Goal: Information Seeking & Learning: Check status

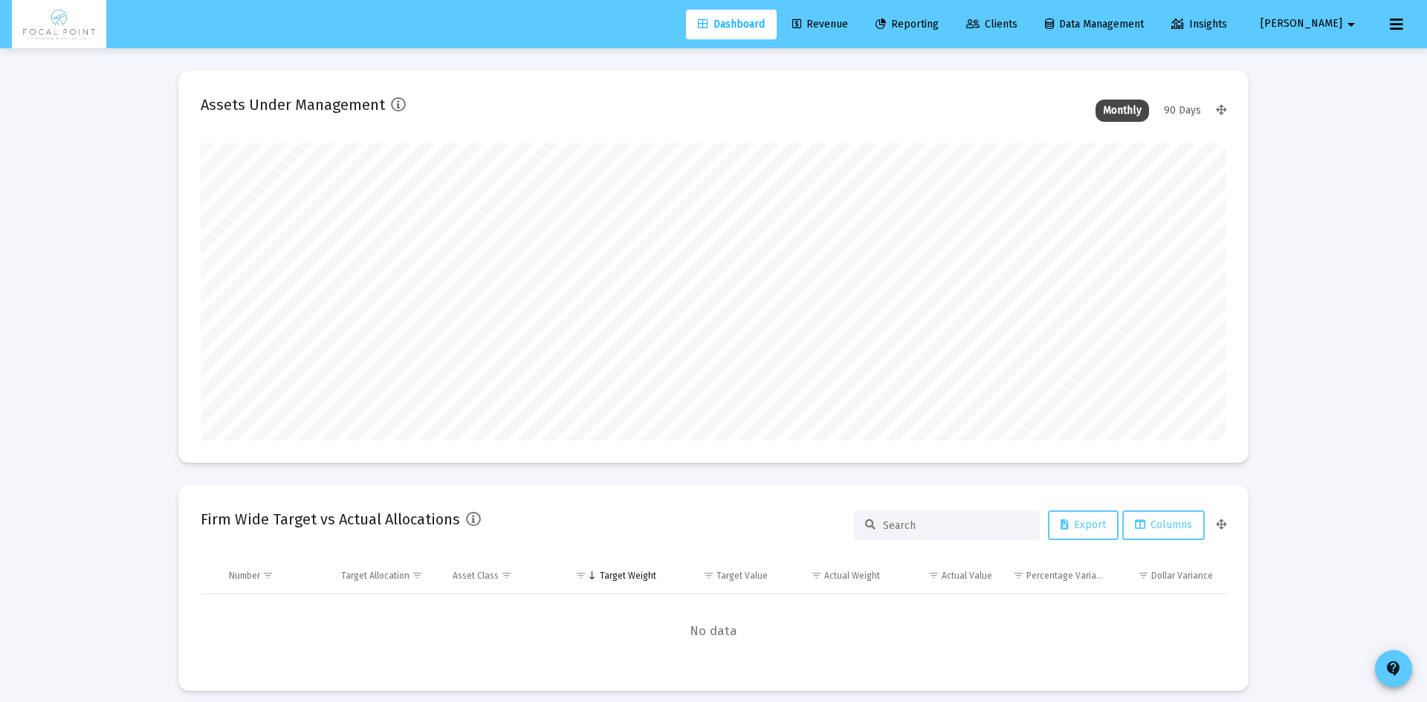
type input "[DATE]"
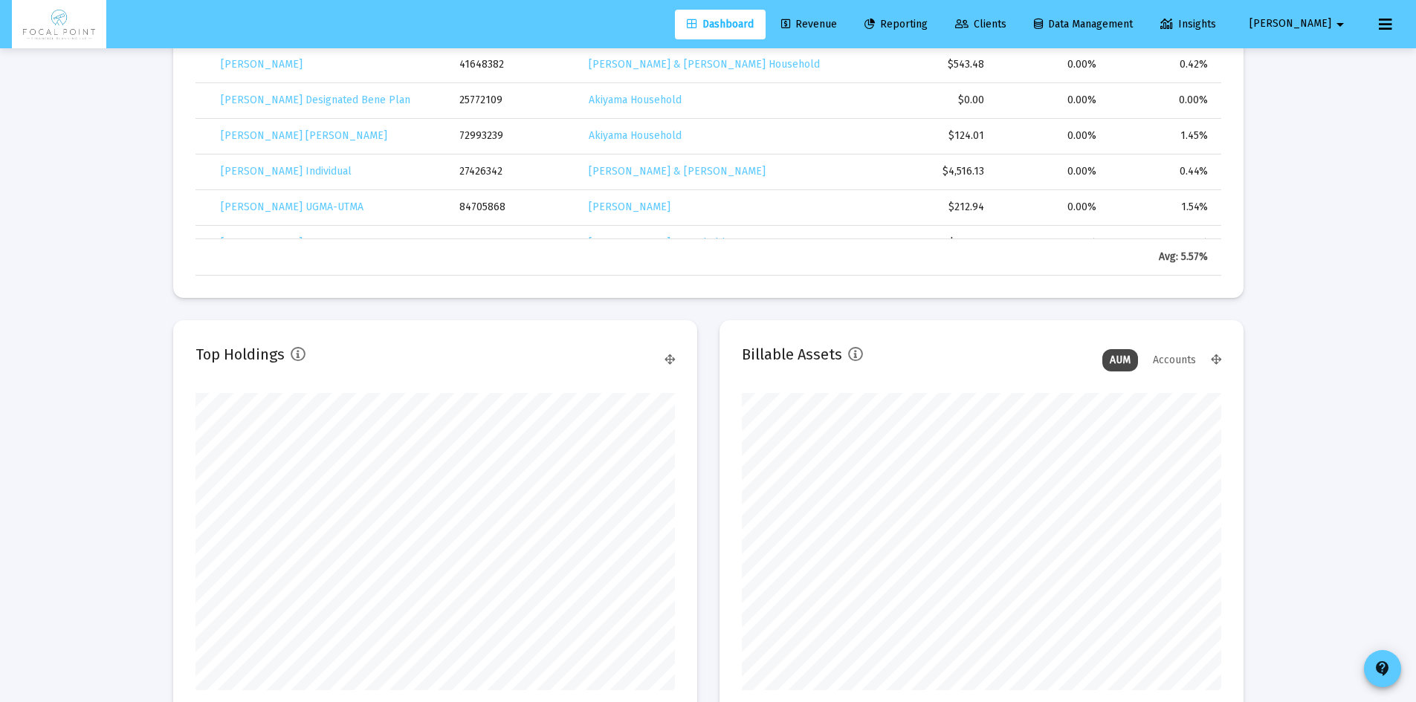
scroll to position [818, 0]
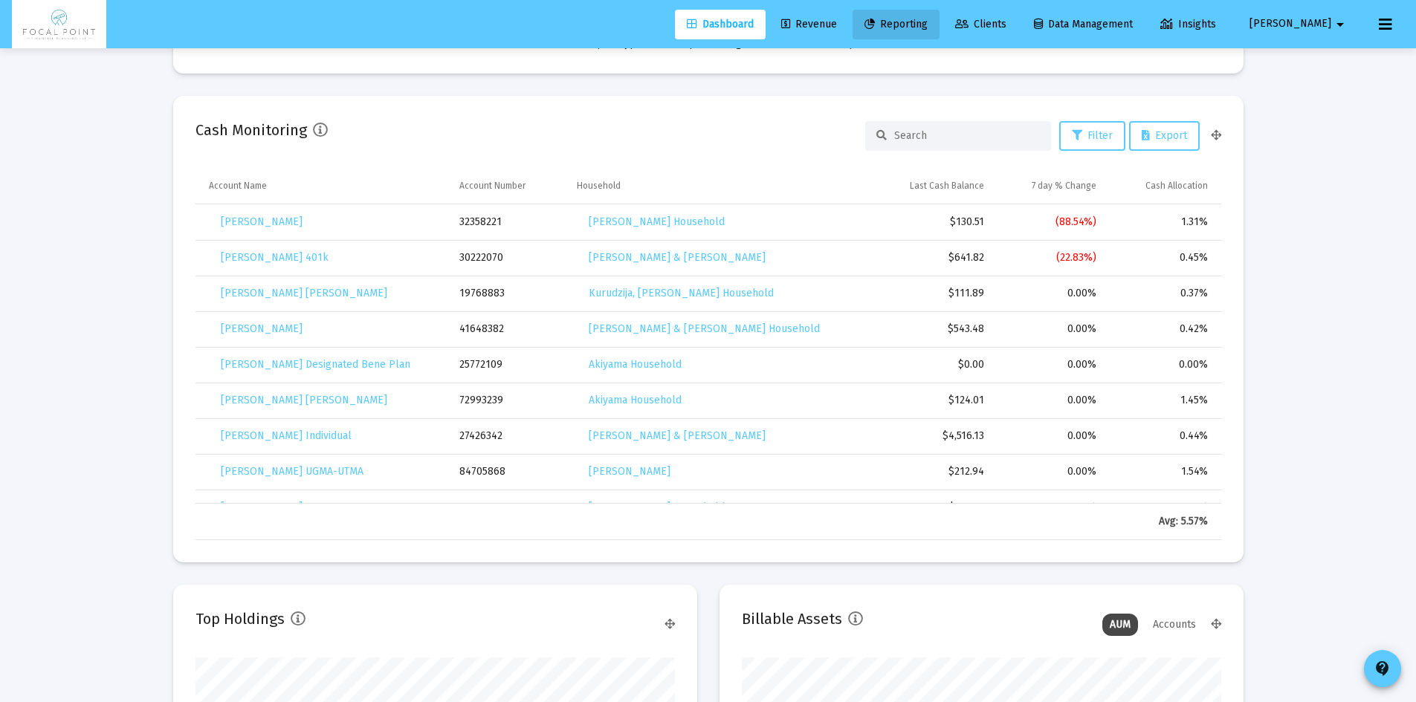
click at [928, 22] on span "Reporting" at bounding box center [896, 24] width 63 height 13
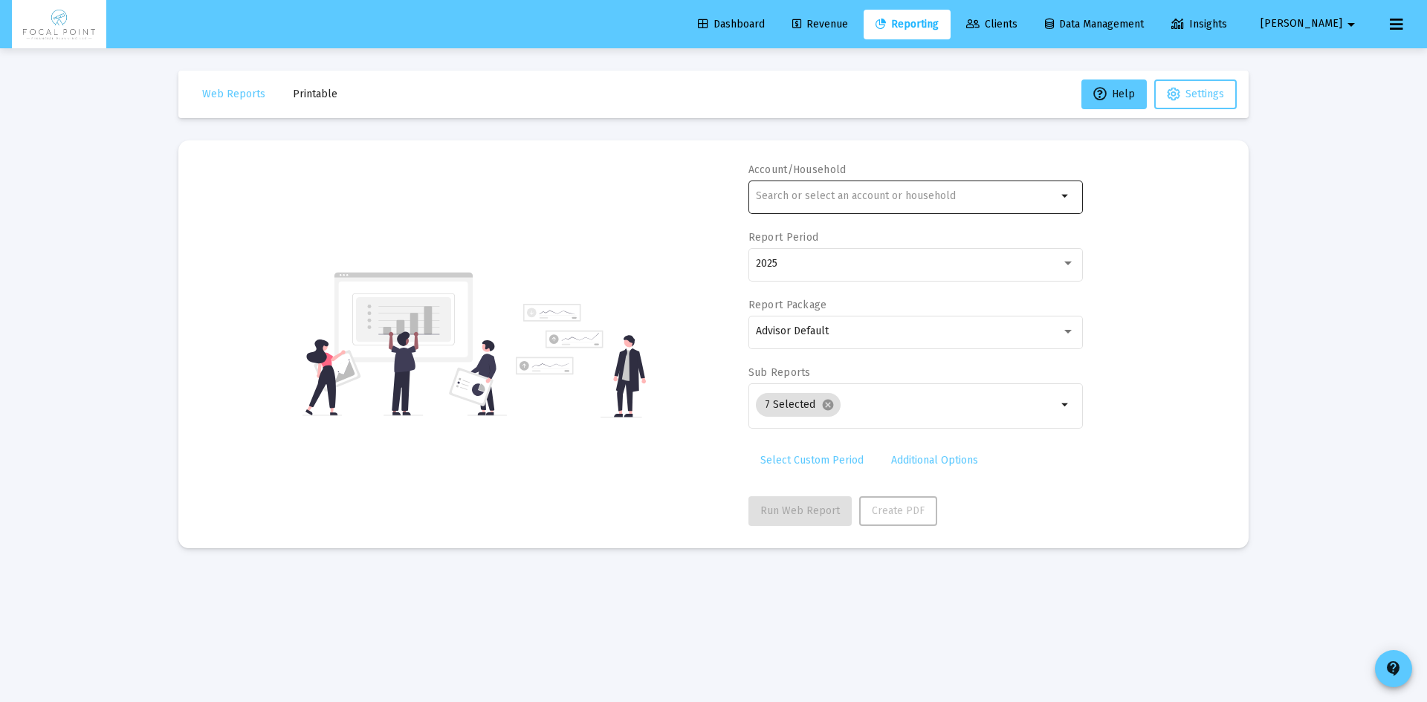
click at [795, 190] on input "text" at bounding box center [906, 196] width 301 height 12
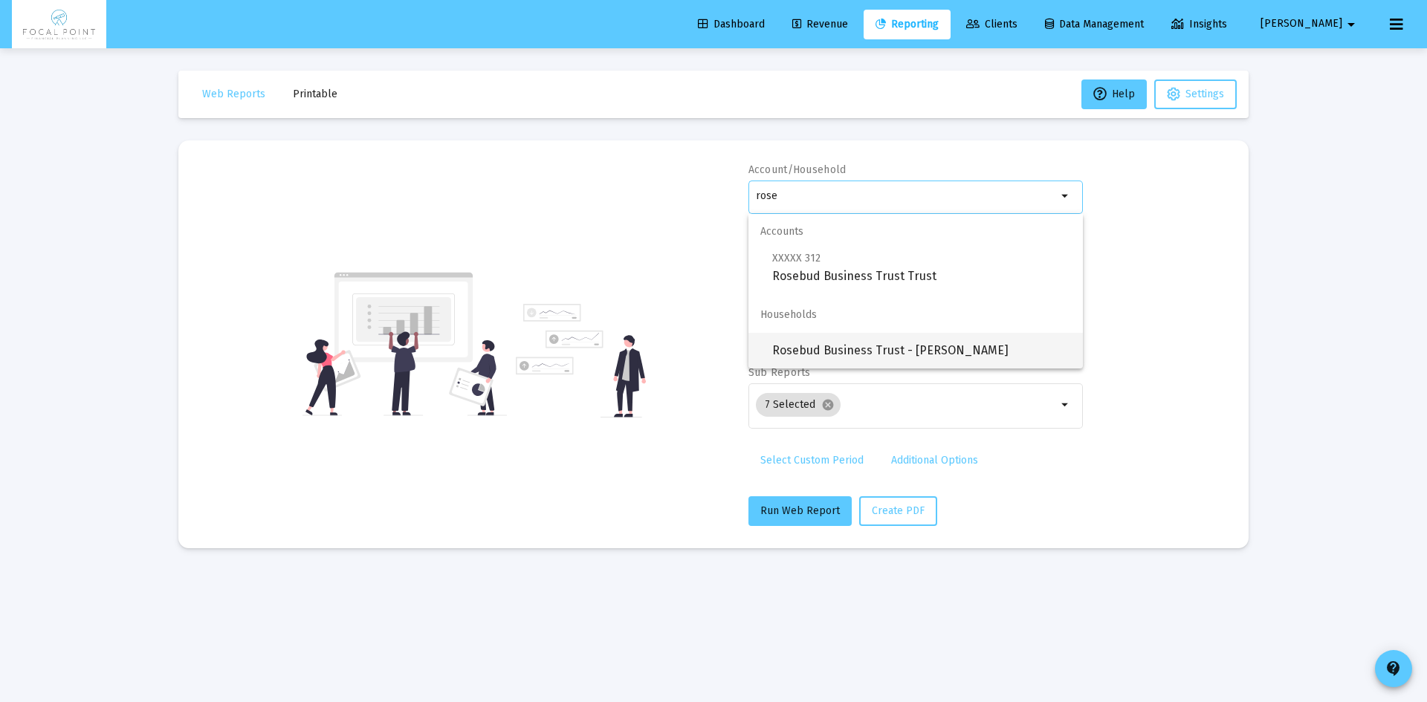
click at [903, 338] on span "Rosebud Business Trust - [PERSON_NAME]" at bounding box center [921, 351] width 299 height 36
type input "Rosebud Business Trust - [PERSON_NAME]"
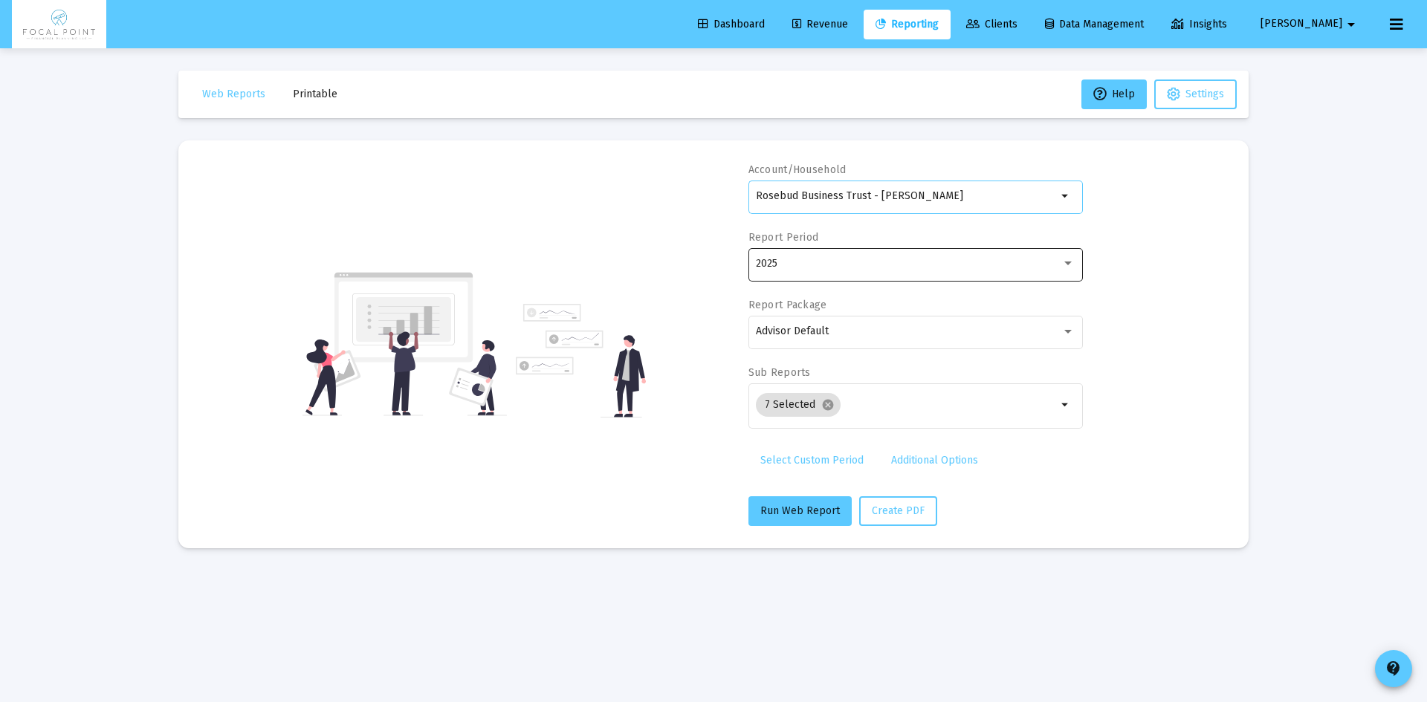
click at [870, 260] on div "2025" at bounding box center [909, 264] width 306 height 12
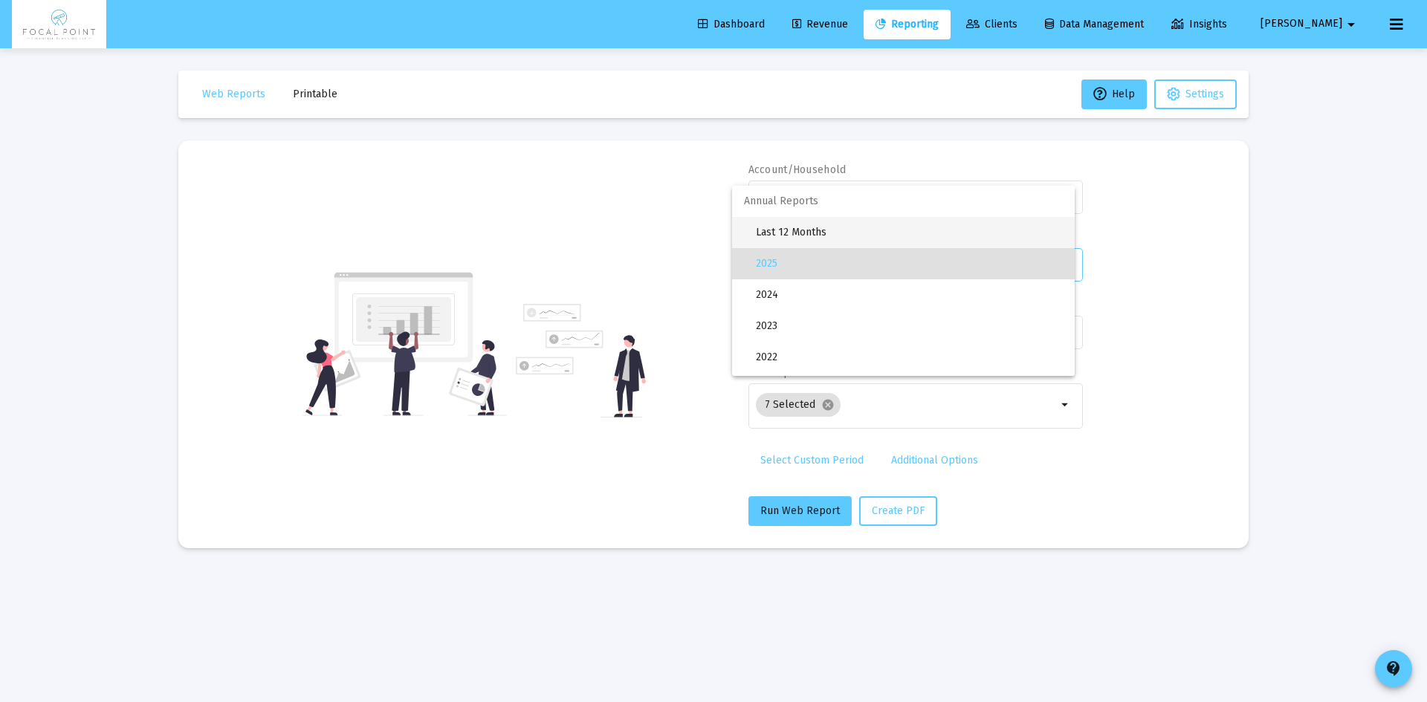
click at [847, 233] on span "Last 12 Months" at bounding box center [909, 232] width 307 height 31
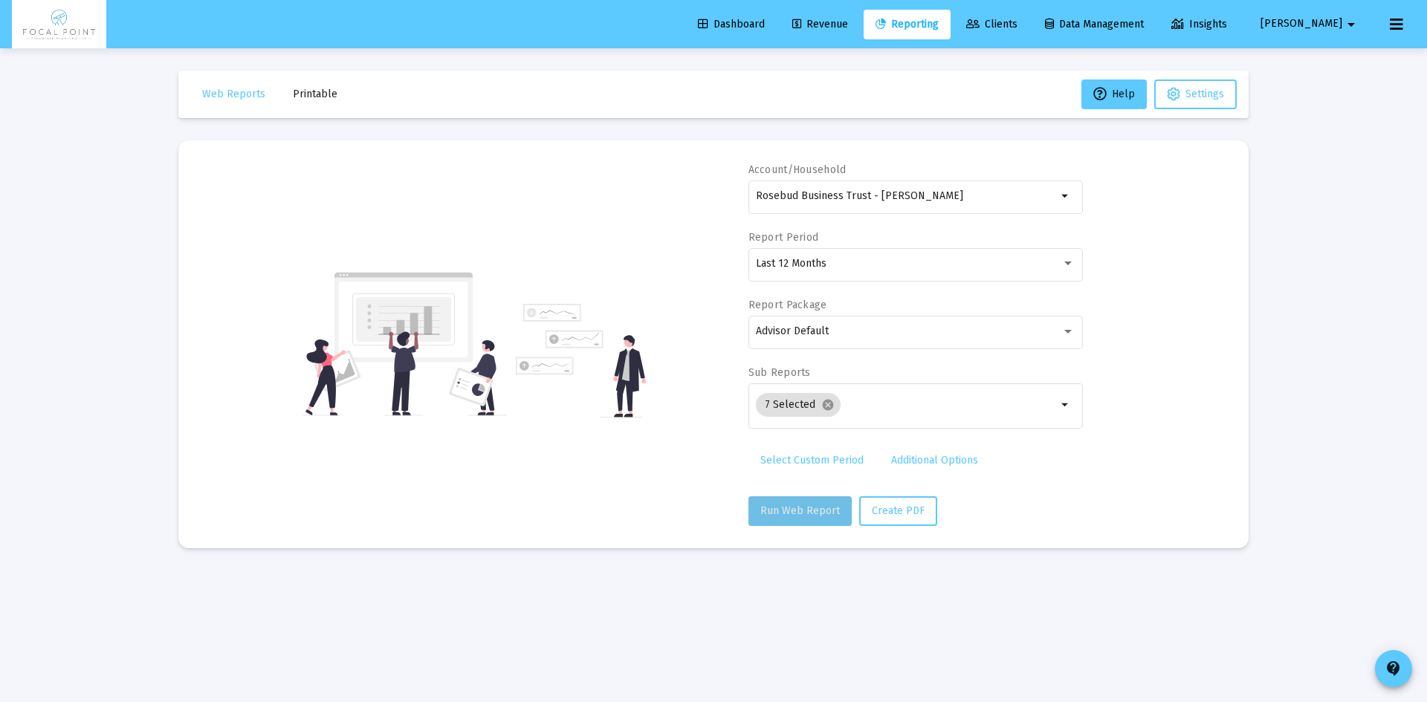
click at [833, 520] on button "Run Web Report" at bounding box center [800, 512] width 103 height 30
select select "View all"
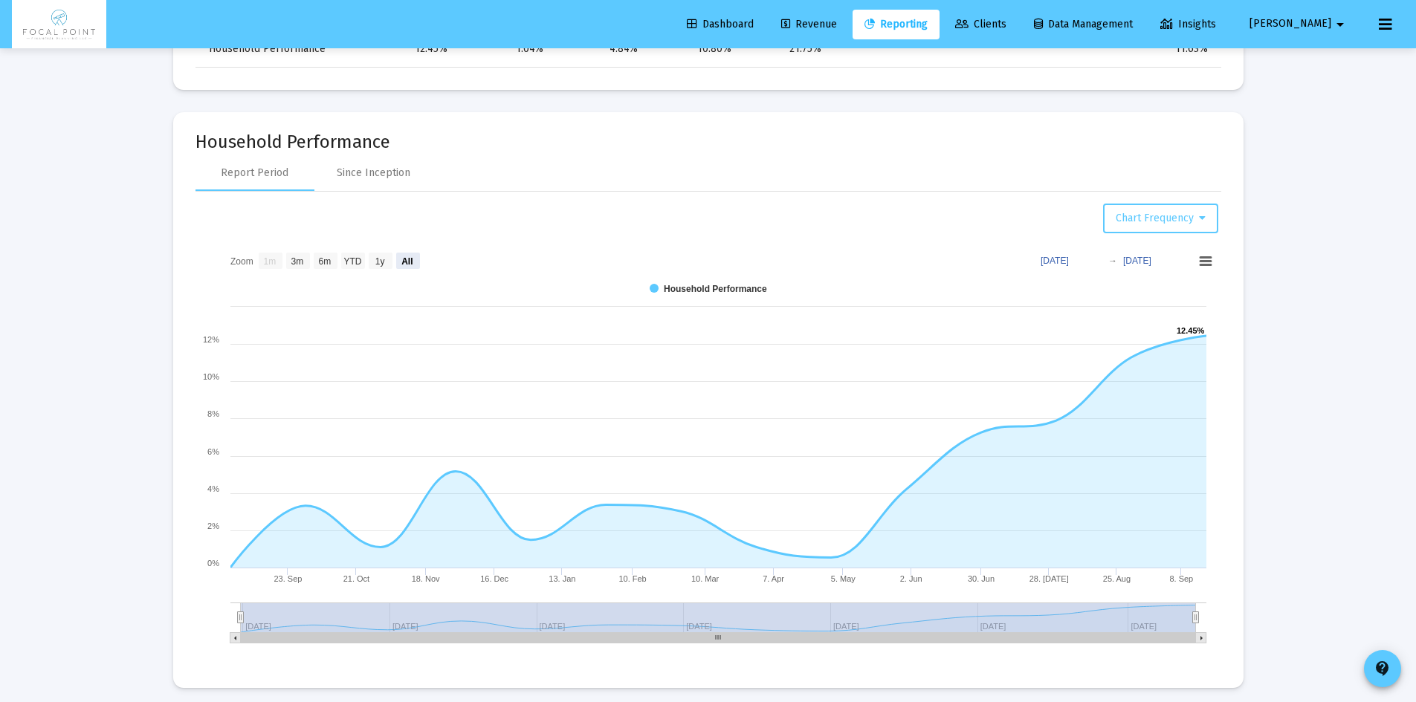
scroll to position [1115, 0]
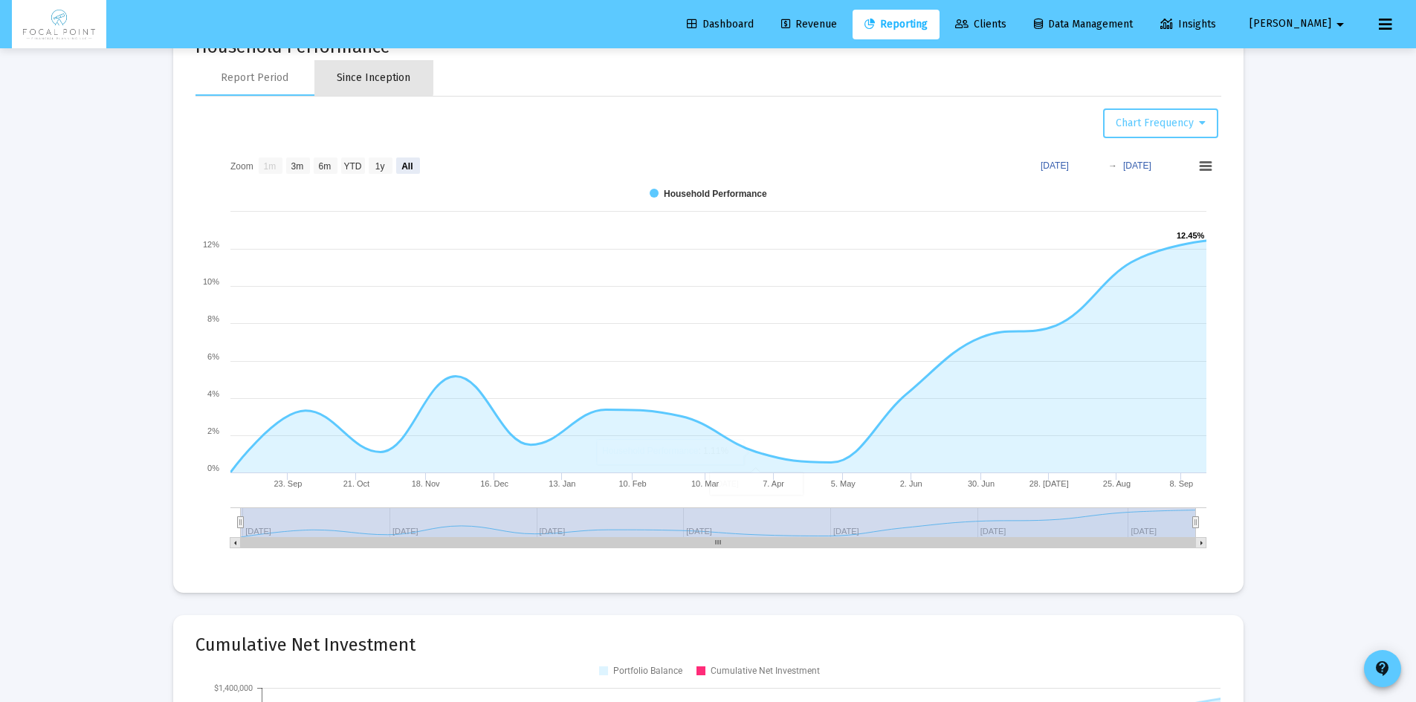
click at [344, 74] on div "Since Inception" at bounding box center [374, 78] width 74 height 15
select select "View all"
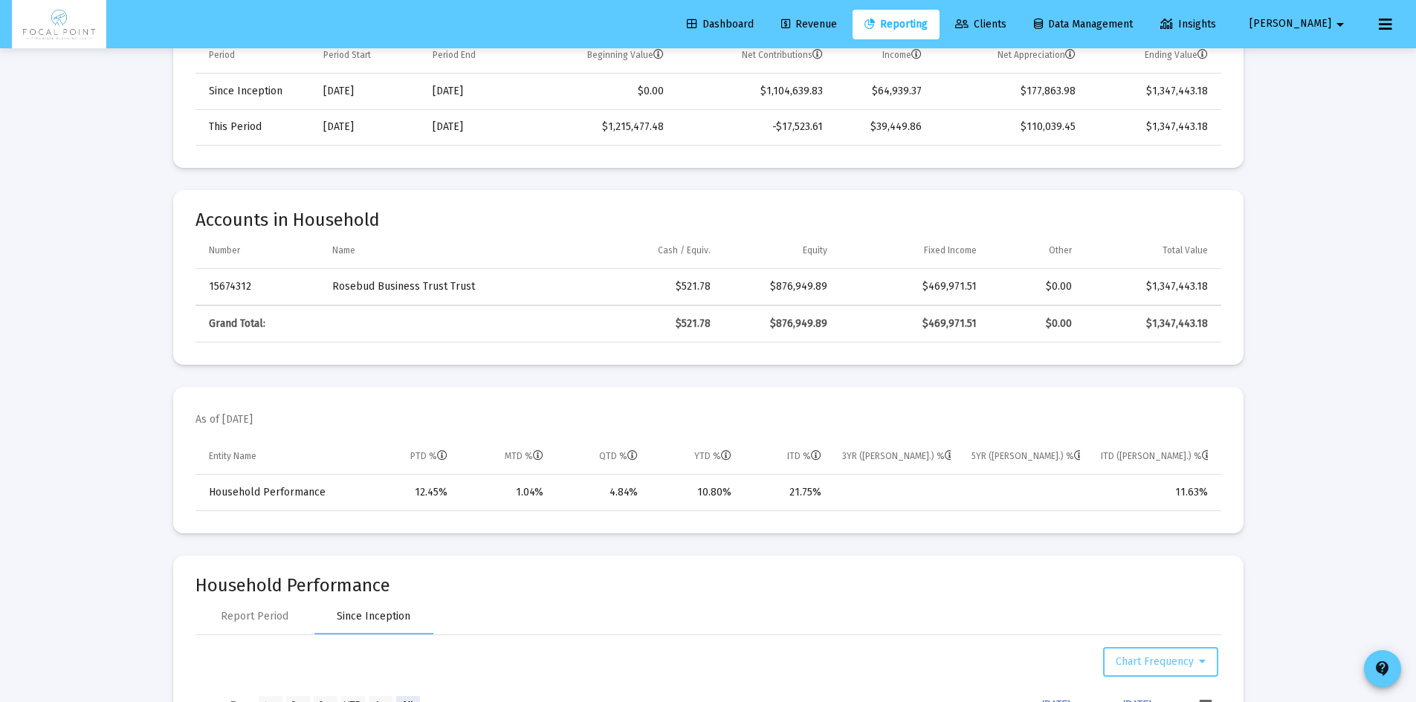
scroll to position [0, 0]
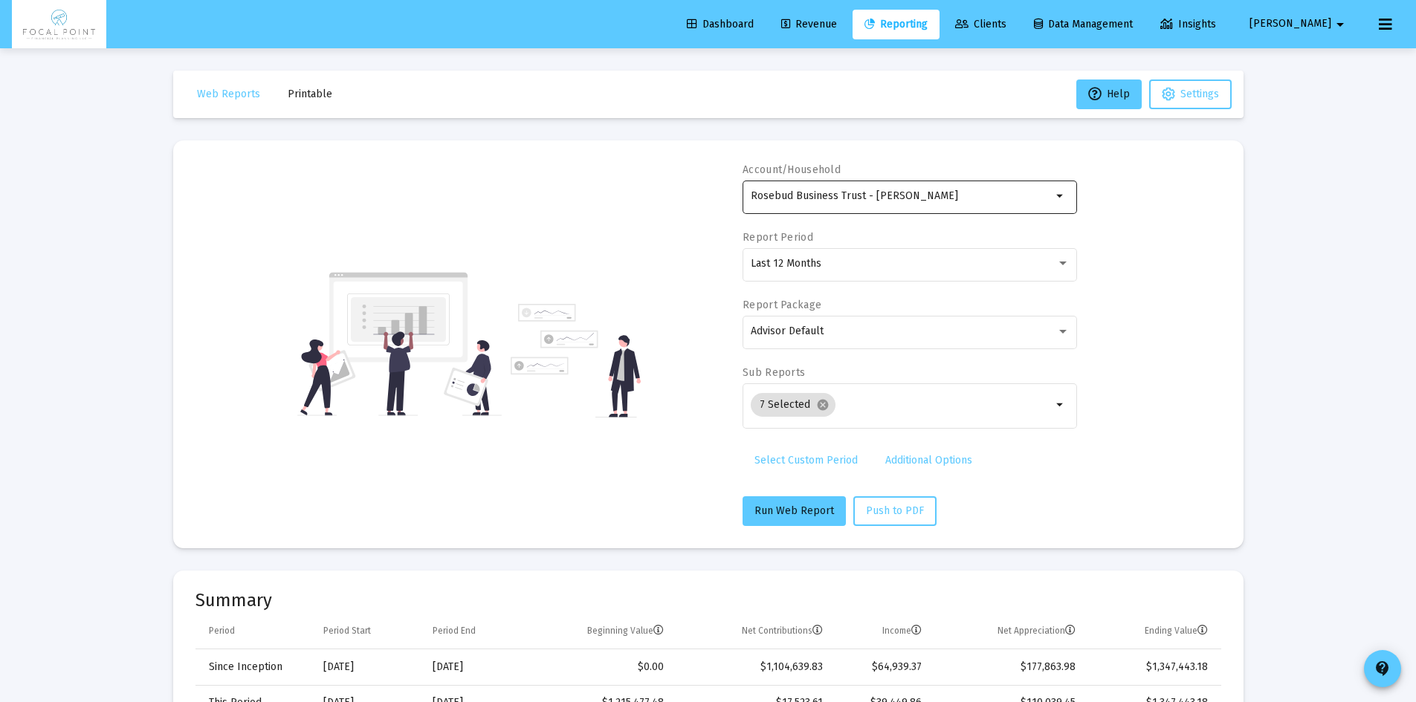
click at [932, 189] on div "Rosebud Business Trust - [PERSON_NAME]" at bounding box center [901, 196] width 301 height 36
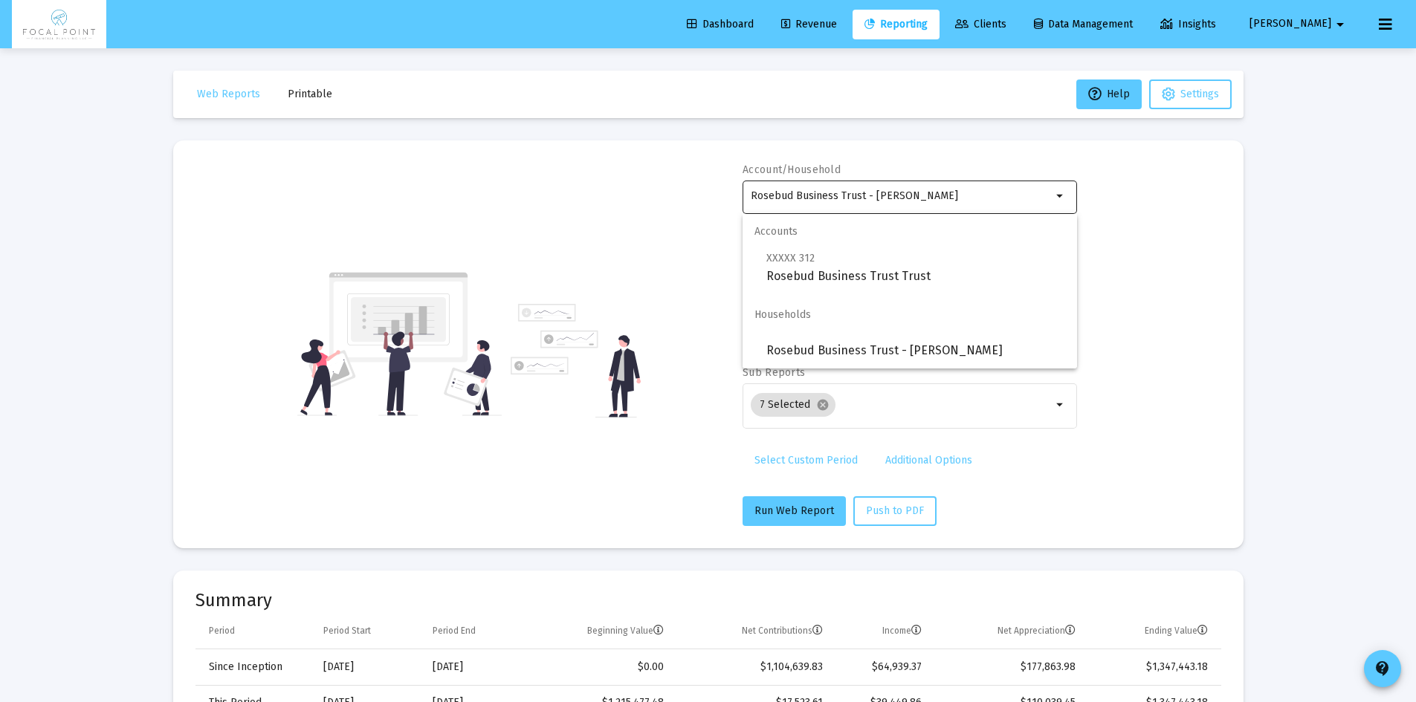
click at [932, 190] on div "Rosebud Business Trust - [PERSON_NAME]" at bounding box center [901, 196] width 301 height 36
click at [937, 197] on input "Rosebud Business Trust - [PERSON_NAME]" at bounding box center [901, 196] width 301 height 12
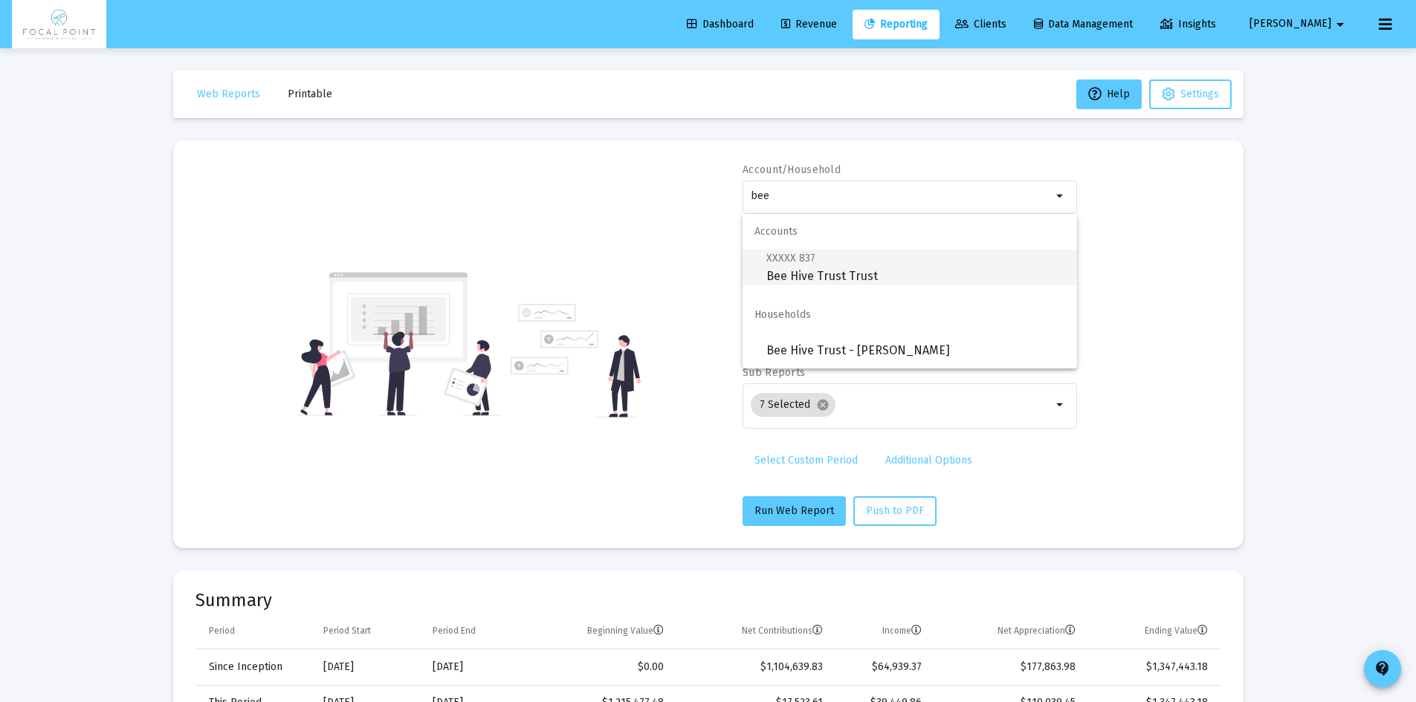
type input "bee"
click at [901, 279] on span "XXXXX 837 Bee Hive Trust Trust" at bounding box center [915, 267] width 299 height 36
click at [813, 270] on span "XXXXX 837 Bee Hive Trust Trust" at bounding box center [915, 267] width 299 height 36
click at [867, 274] on span "XXXXX 837 Bee Hive Trust Trust" at bounding box center [915, 267] width 299 height 36
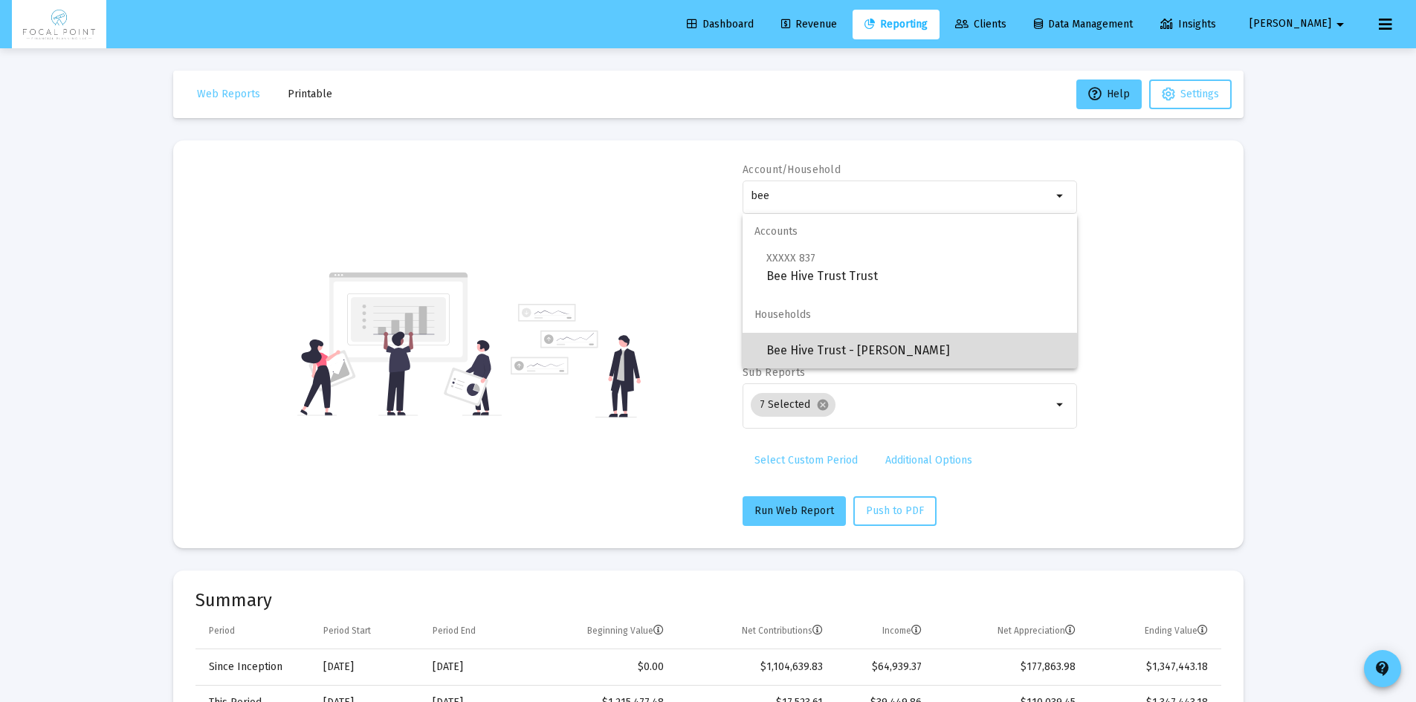
click at [875, 353] on span "Bee Hive Trust - [PERSON_NAME]" at bounding box center [915, 351] width 299 height 36
click at [1177, 285] on div "Account/Household bee arrow_drop_down Report Period Last 12 Months Report Packa…" at bounding box center [709, 344] width 1026 height 363
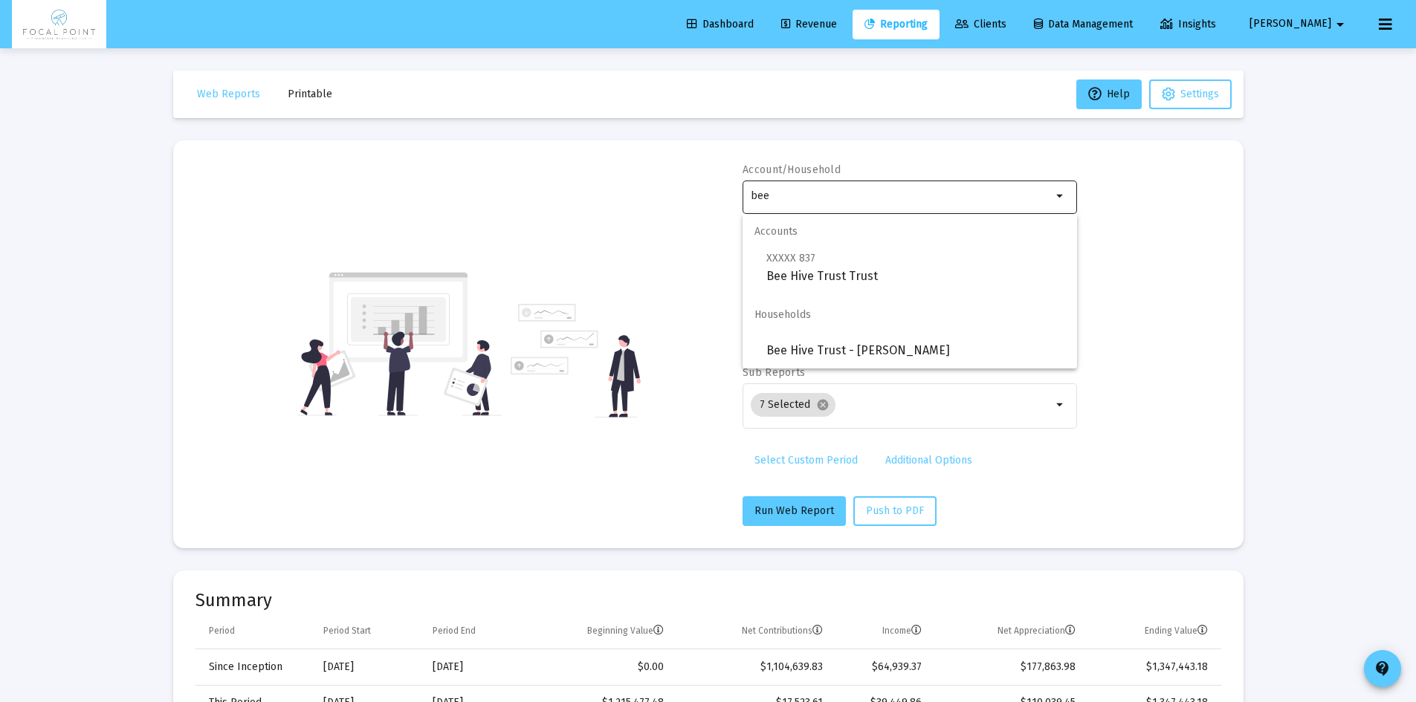
click at [1068, 198] on mat-icon "arrow_drop_down" at bounding box center [1061, 196] width 18 height 18
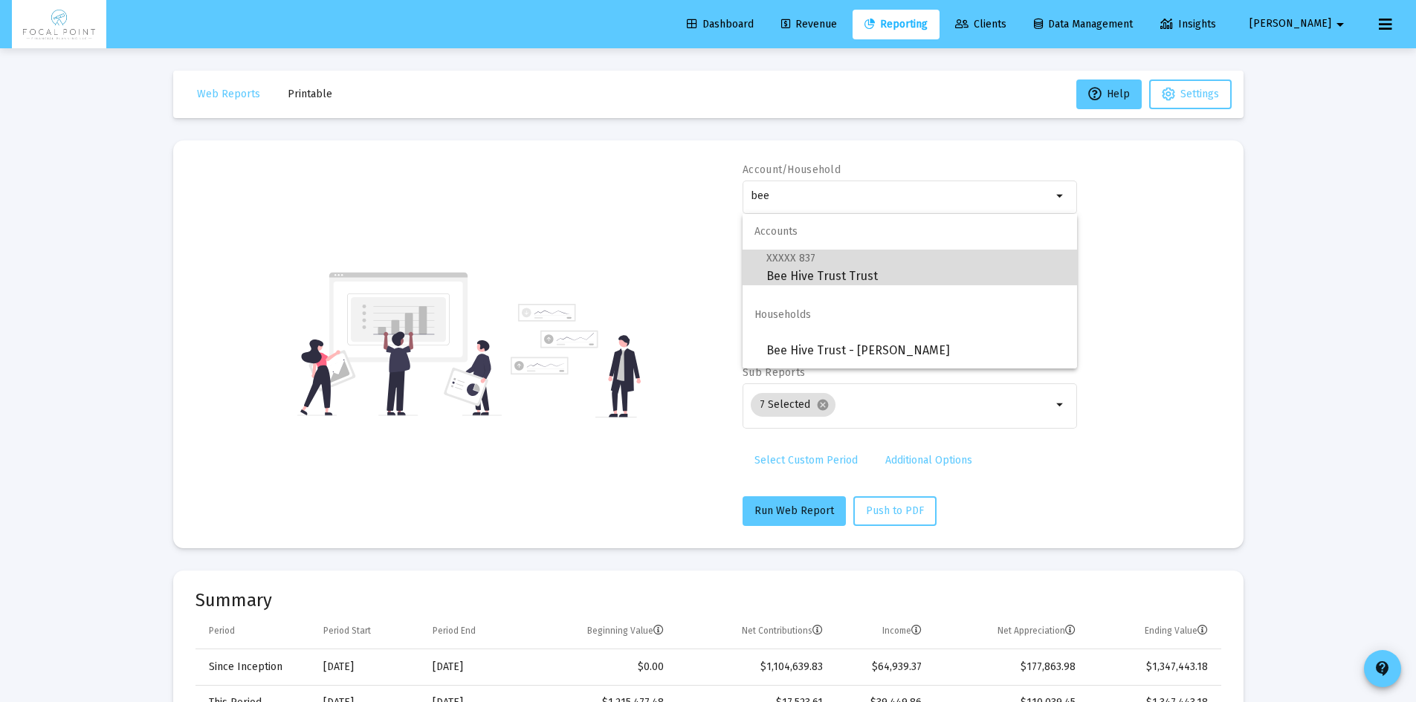
click at [816, 262] on span "XXXXX 837 Bee Hive Trust Trust" at bounding box center [915, 267] width 299 height 36
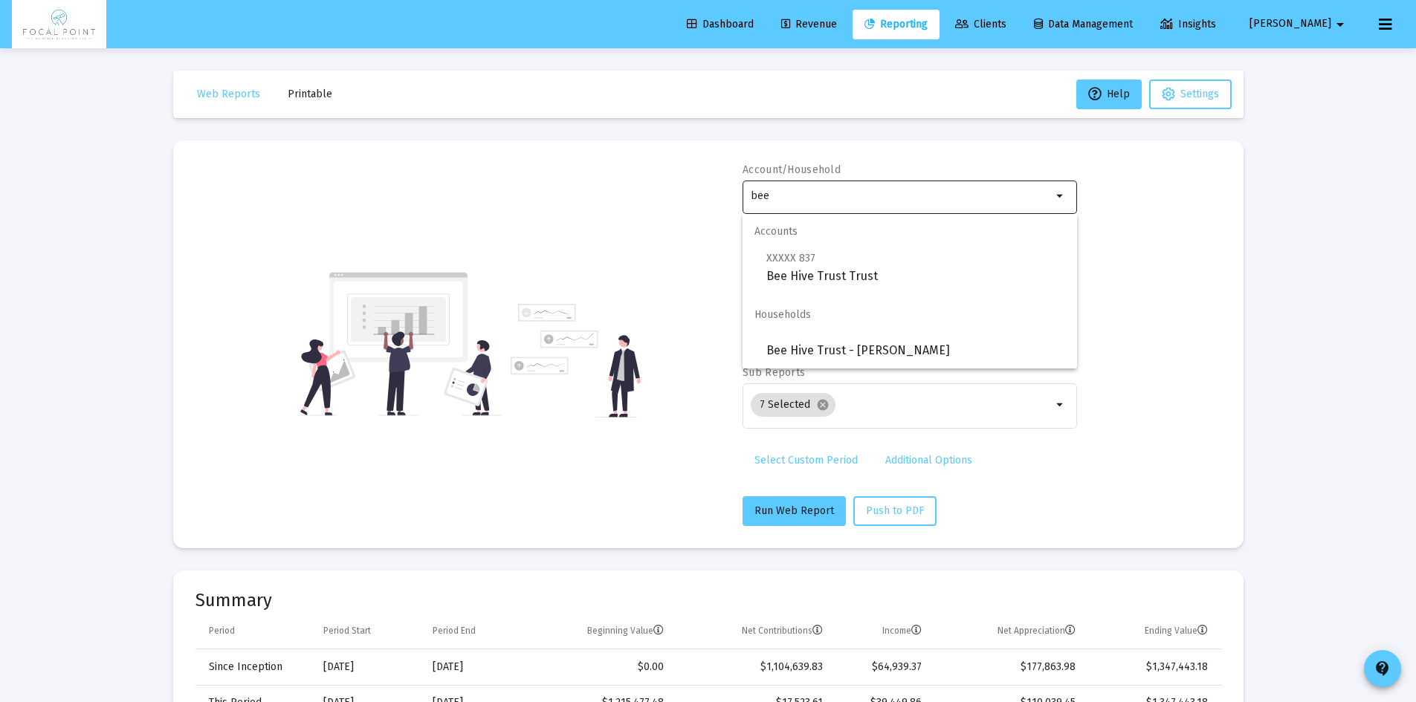
click at [804, 210] on div "bee" at bounding box center [901, 196] width 301 height 36
click at [797, 196] on input "bee" at bounding box center [901, 196] width 301 height 12
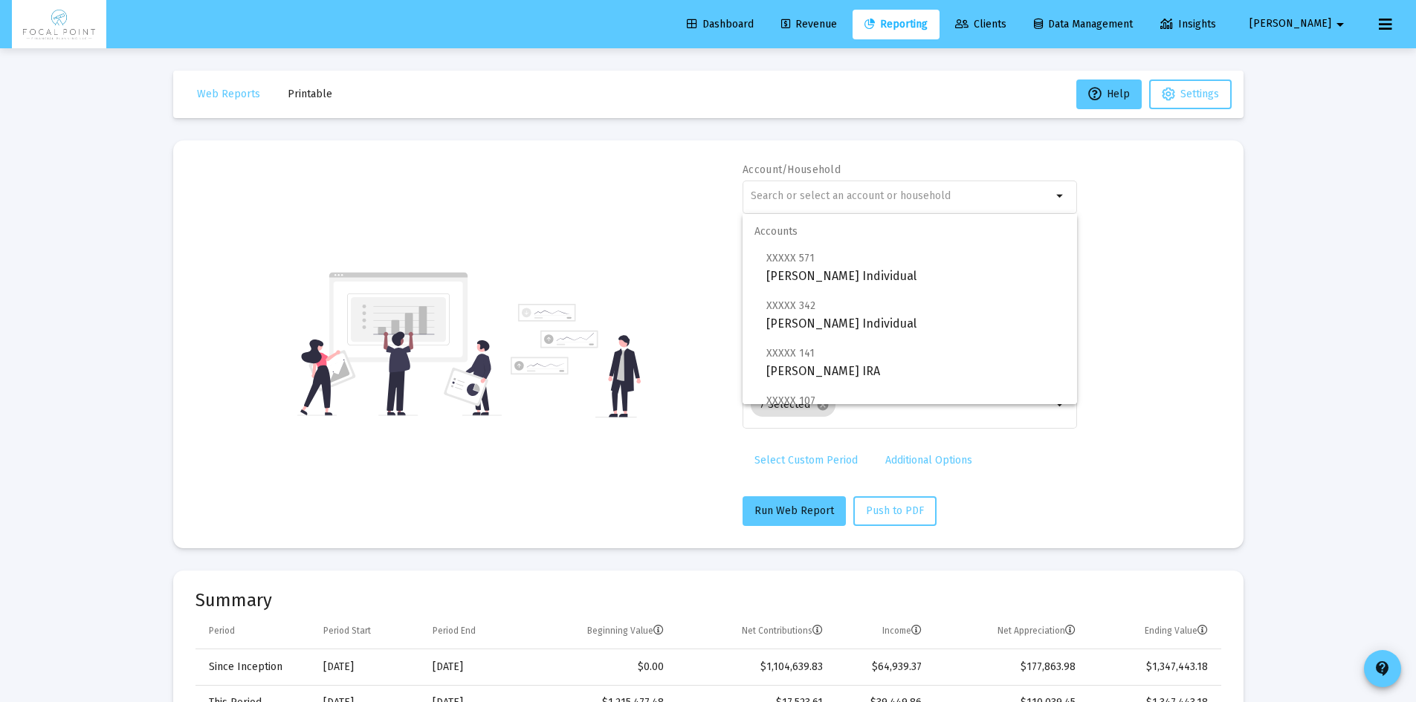
click at [609, 254] on div "Account/Household arrow_drop_down Report Period Last 12 Months Report Package A…" at bounding box center [709, 344] width 1026 height 363
click at [659, 242] on div "Account/Household arrow_drop_down Report Period Last 12 Months Report Package A…" at bounding box center [709, 344] width 1026 height 363
click at [1056, 495] on div "Account/Household arrow_drop_down Report Period Last 12 Months Report Package A…" at bounding box center [910, 344] width 335 height 363
drag, startPoint x: 1217, startPoint y: 410, endPoint x: 1146, endPoint y: 295, distance: 134.9
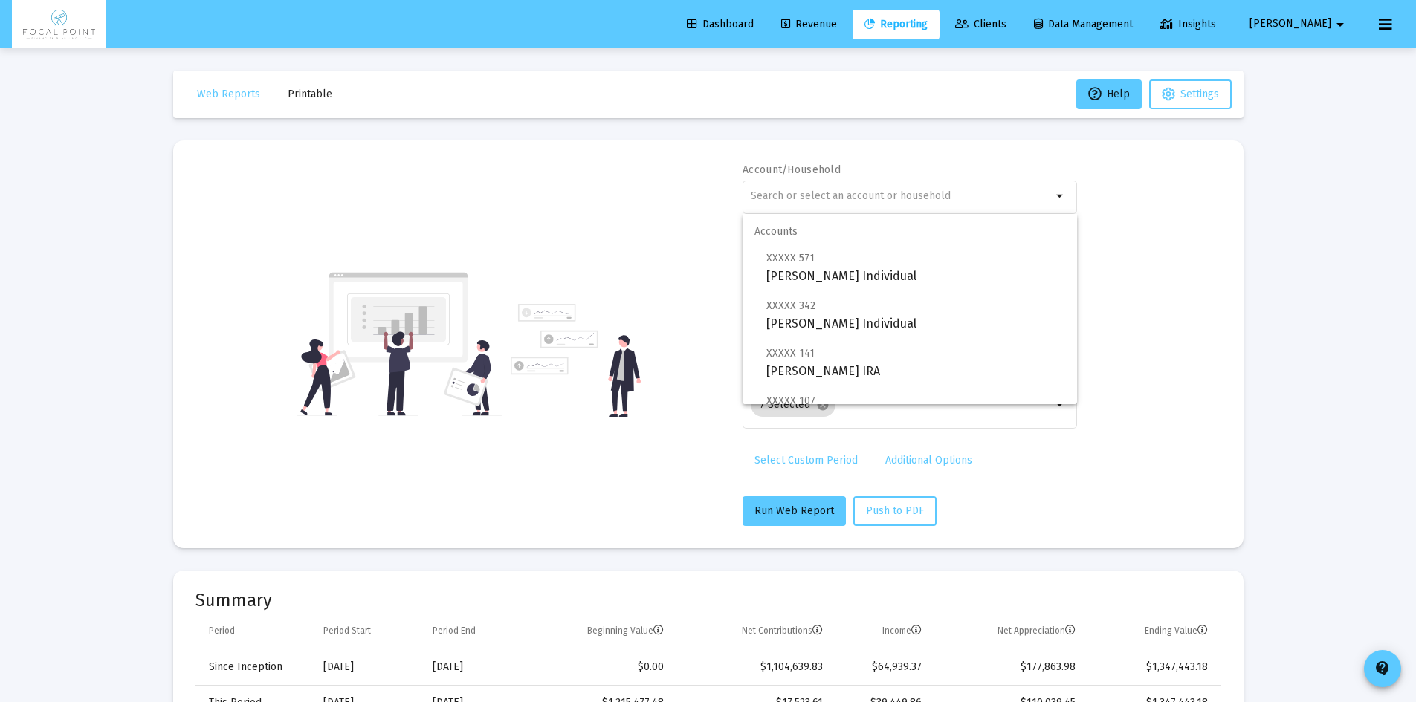
click at [1217, 408] on div "Account/Household arrow_drop_down Report Period Last 12 Months Report Package A…" at bounding box center [709, 344] width 1026 height 363
click at [1108, 146] on mat-card "Account/Household arrow_drop_down Report Period Last 12 Months Report Package A…" at bounding box center [708, 344] width 1070 height 408
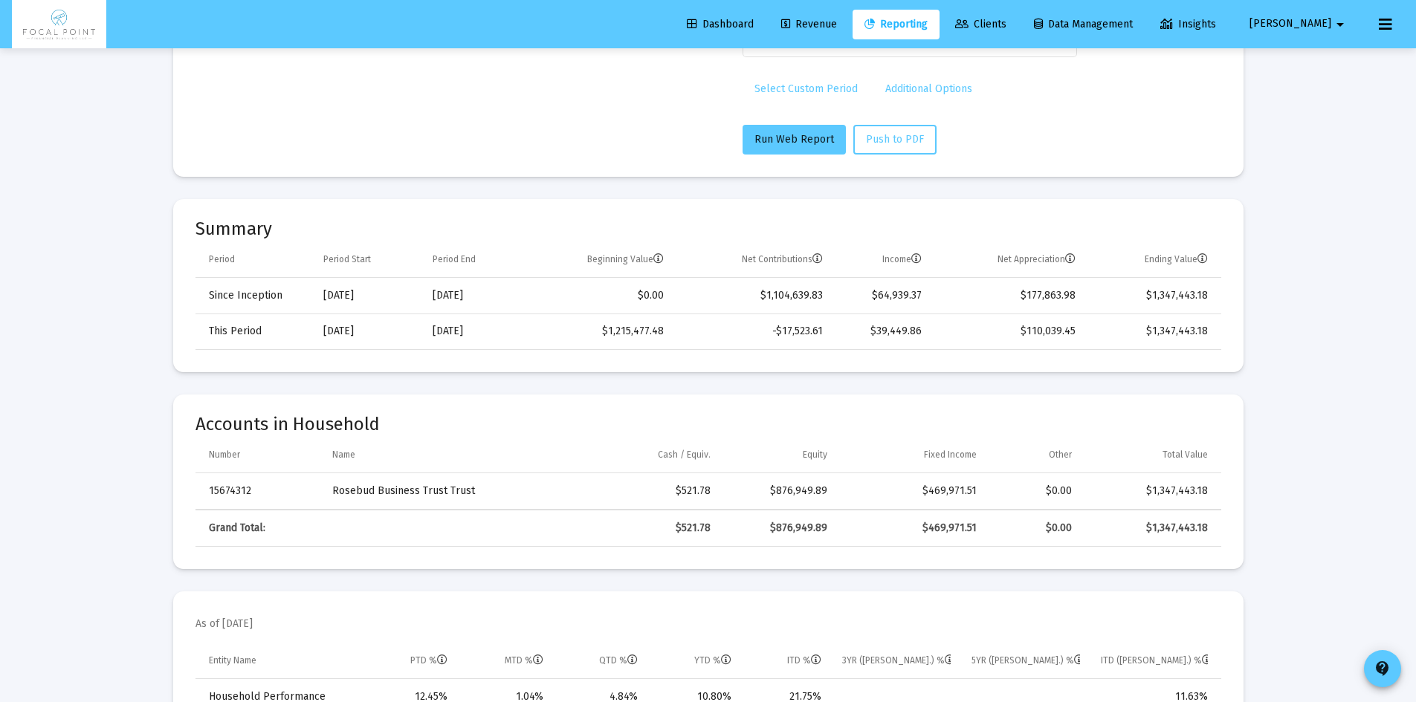
scroll to position [892, 0]
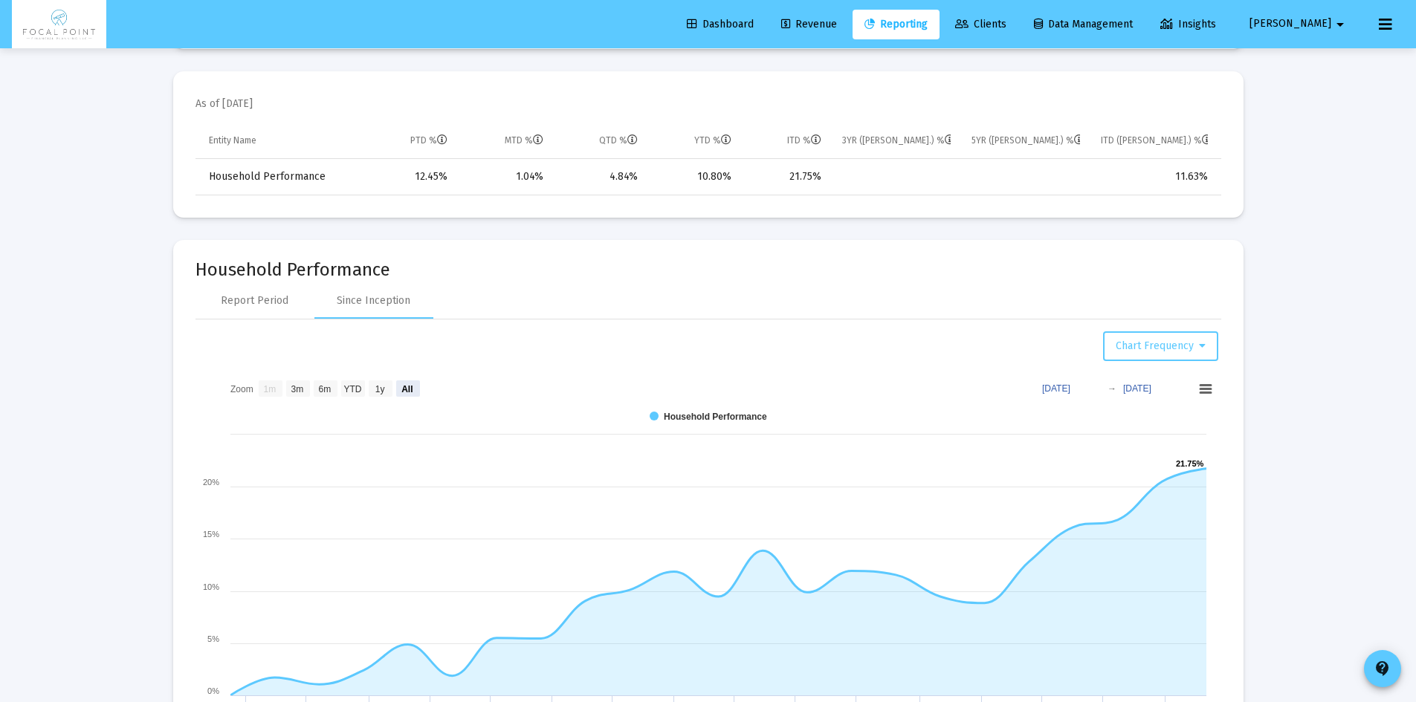
click at [943, 340] on div "Chart Frequency" at bounding box center [708, 347] width 1020 height 30
click at [265, 289] on div "Report Period" at bounding box center [255, 301] width 119 height 36
select select "View all"
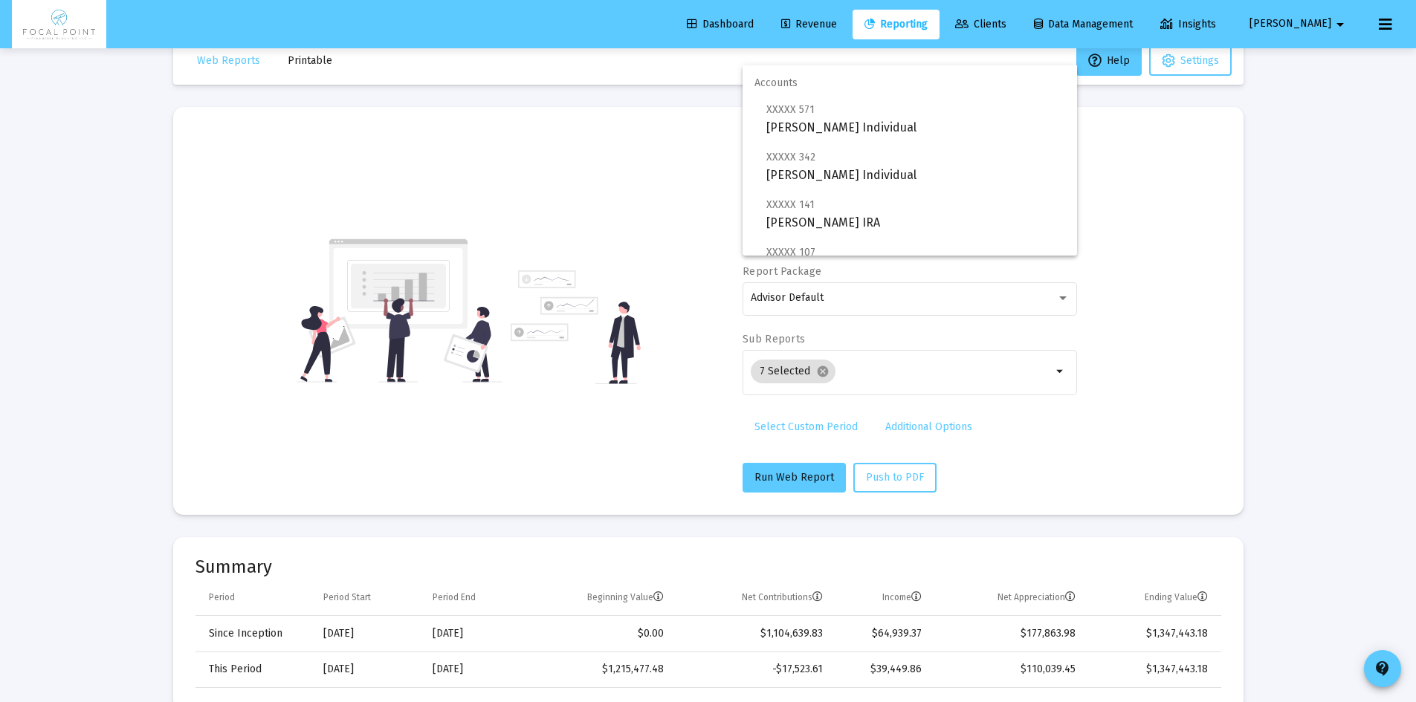
scroll to position [0, 0]
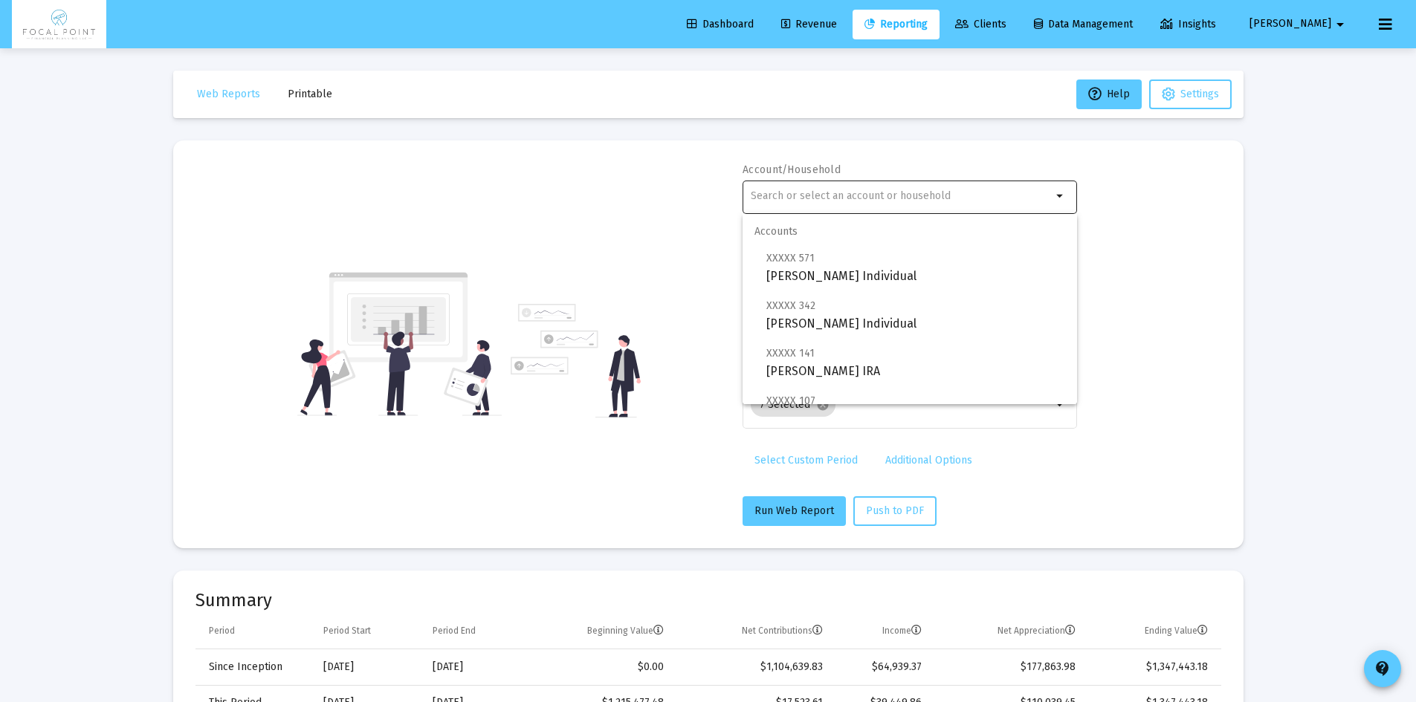
click at [852, 196] on input "text" at bounding box center [901, 196] width 301 height 12
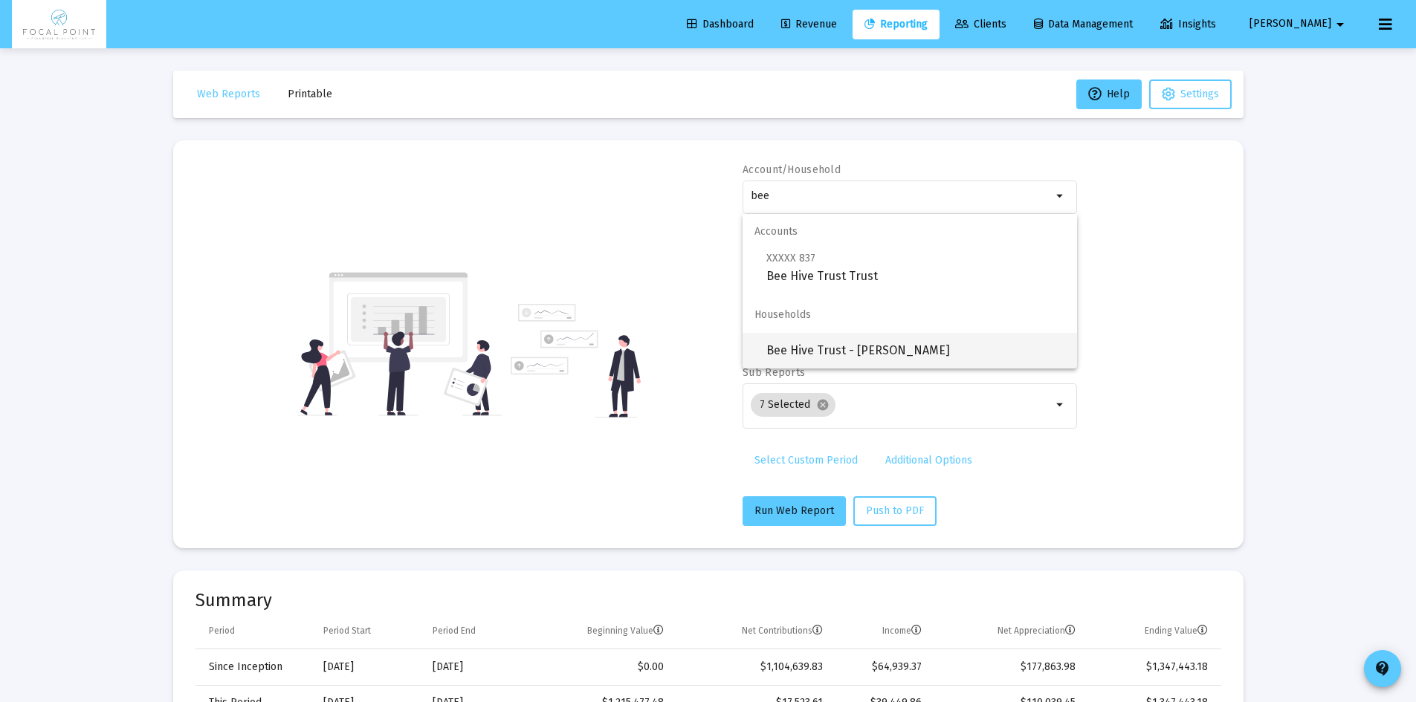
type input "bee"
click at [875, 337] on span "Bee Hive Trust - [PERSON_NAME]" at bounding box center [915, 351] width 299 height 36
click at [875, 343] on span "Bee Hive Trust - [PERSON_NAME]" at bounding box center [915, 351] width 299 height 36
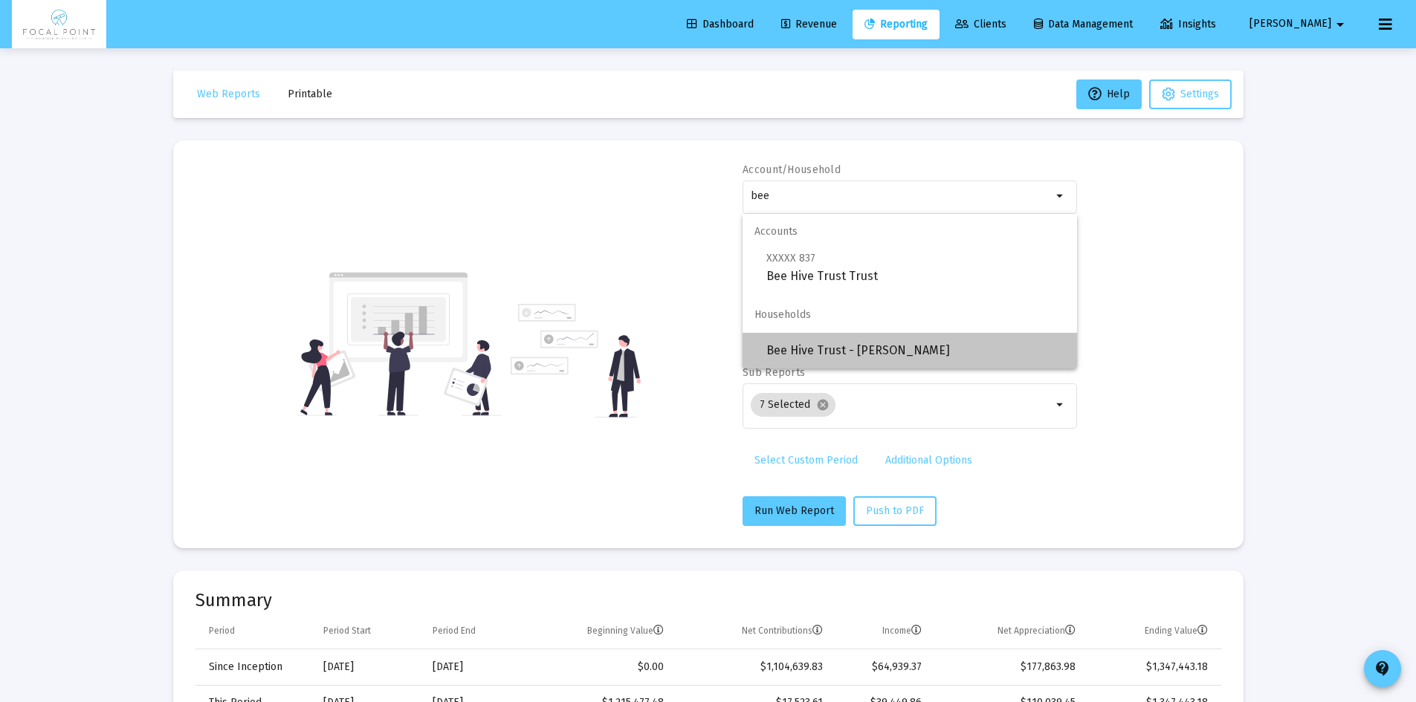
click at [875, 343] on span "Bee Hive Trust - [PERSON_NAME]" at bounding box center [915, 351] width 299 height 36
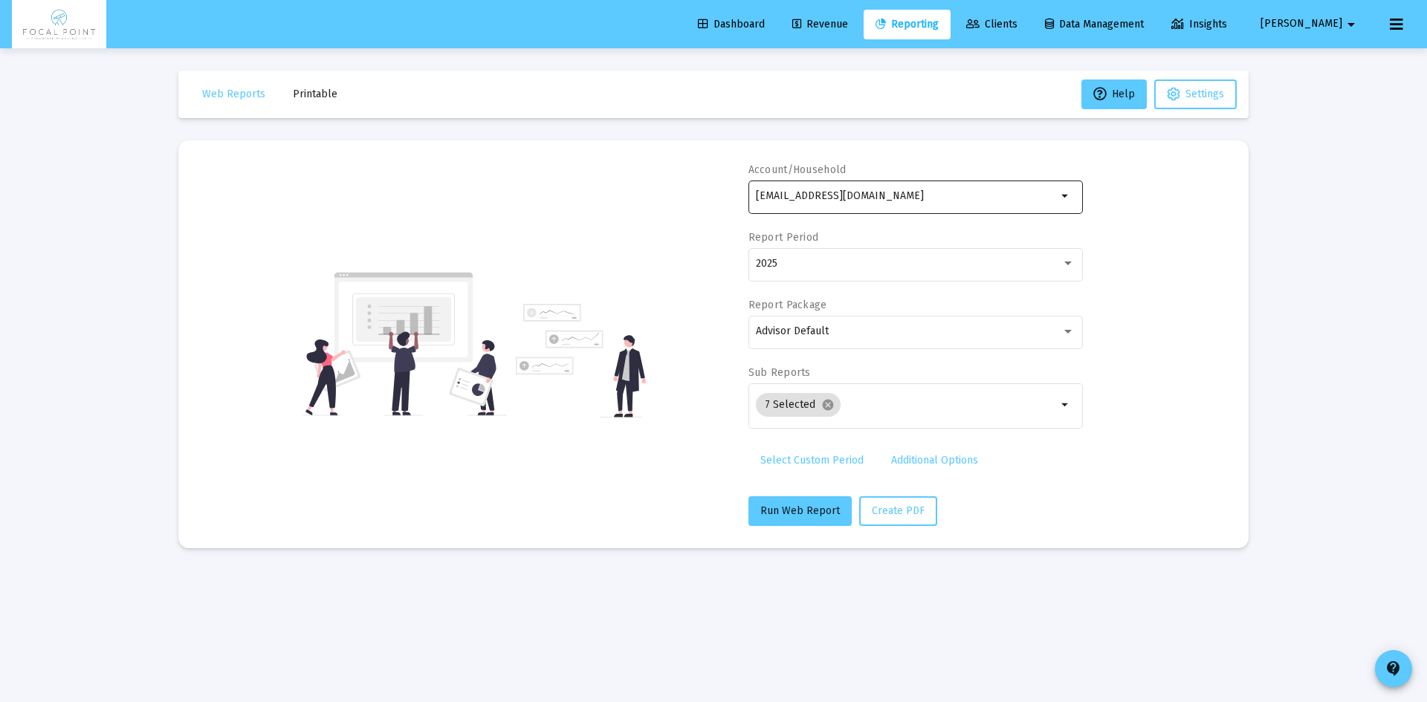
click at [925, 193] on input "[EMAIL_ADDRESS][DOMAIN_NAME]" at bounding box center [906, 196] width 301 height 12
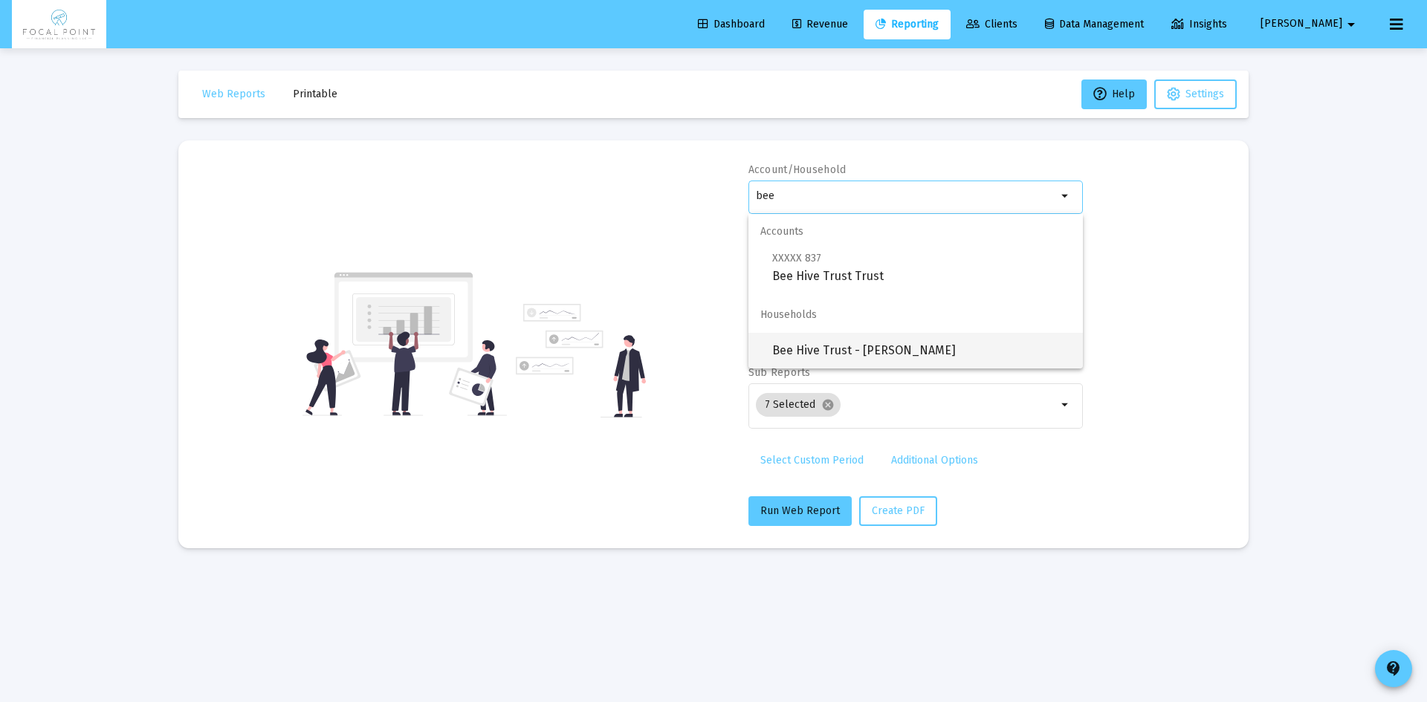
click at [856, 352] on span "Bee Hive Trust - [PERSON_NAME]" at bounding box center [921, 351] width 299 height 36
type input "Bee Hive Trust - [PERSON_NAME]"
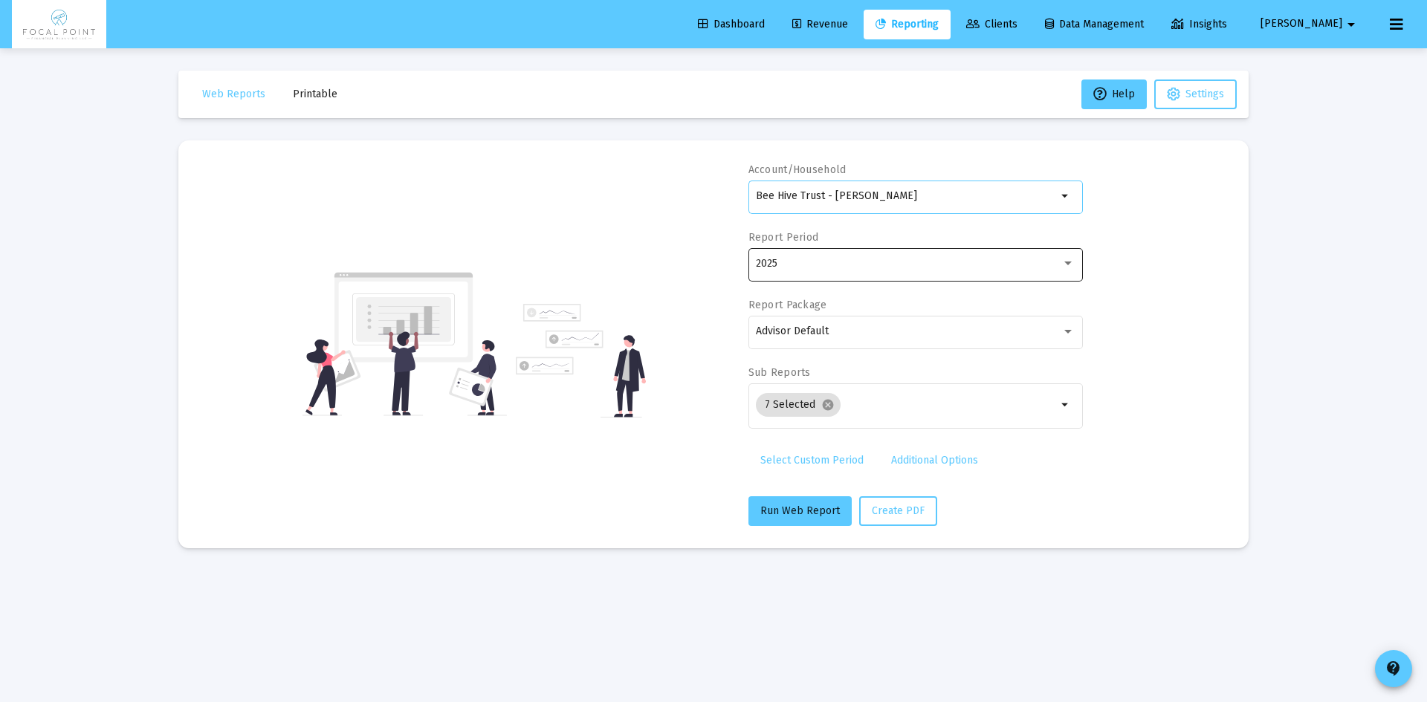
click at [846, 267] on div "2025" at bounding box center [909, 264] width 306 height 12
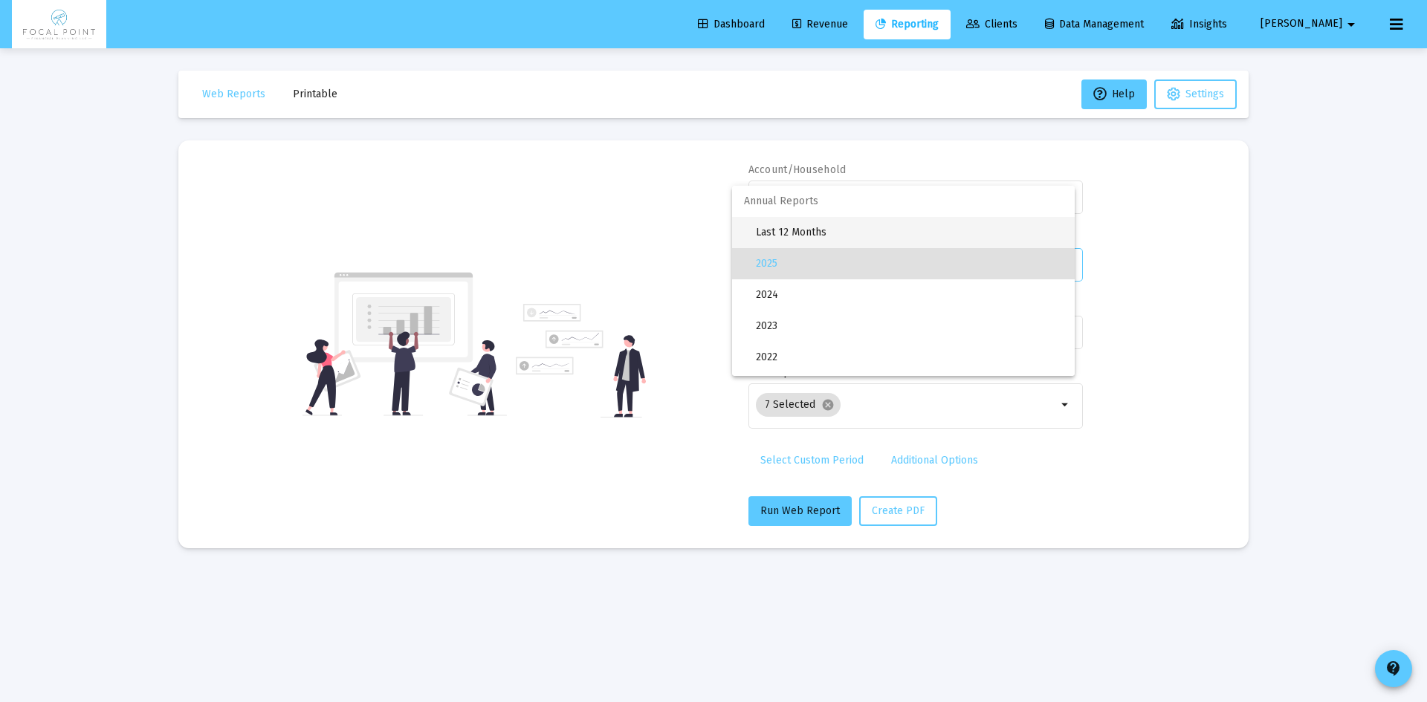
click at [816, 230] on span "Last 12 Months" at bounding box center [909, 232] width 307 height 31
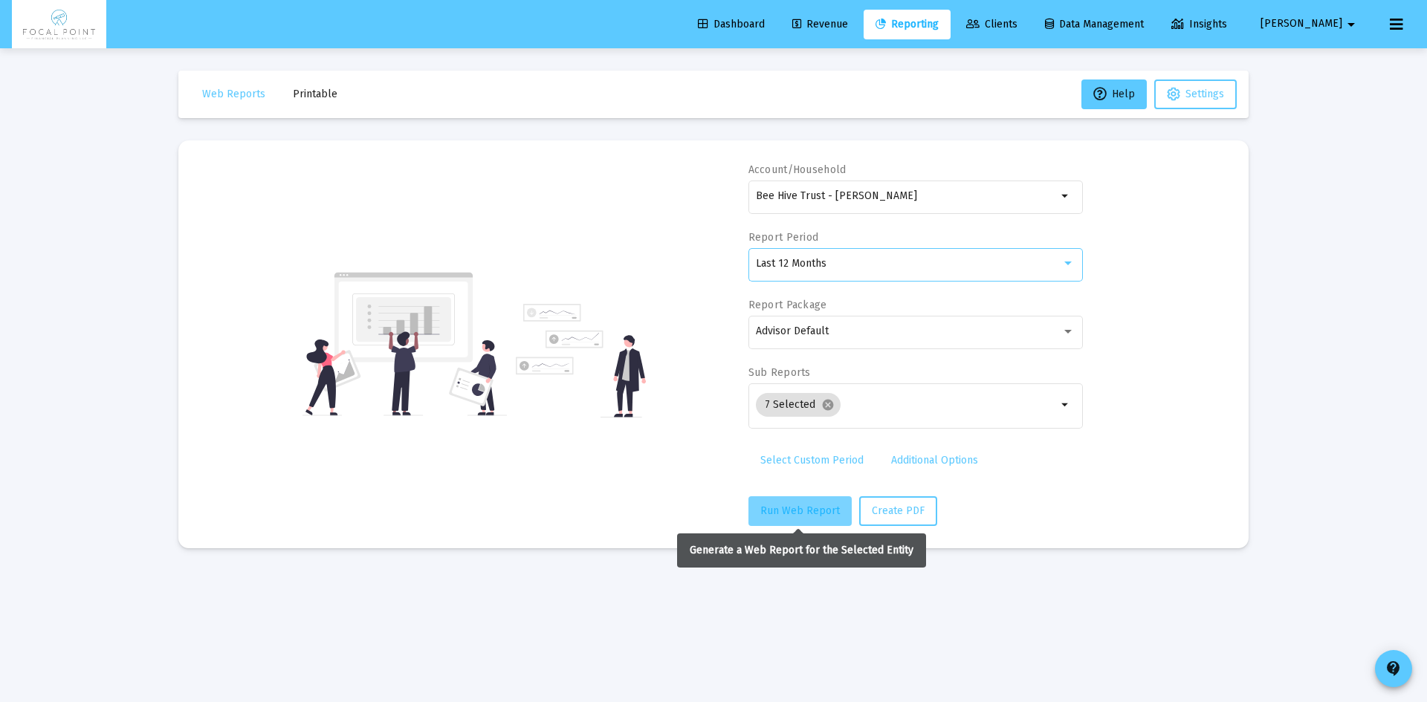
click at [801, 518] on button "Run Web Report" at bounding box center [800, 512] width 103 height 30
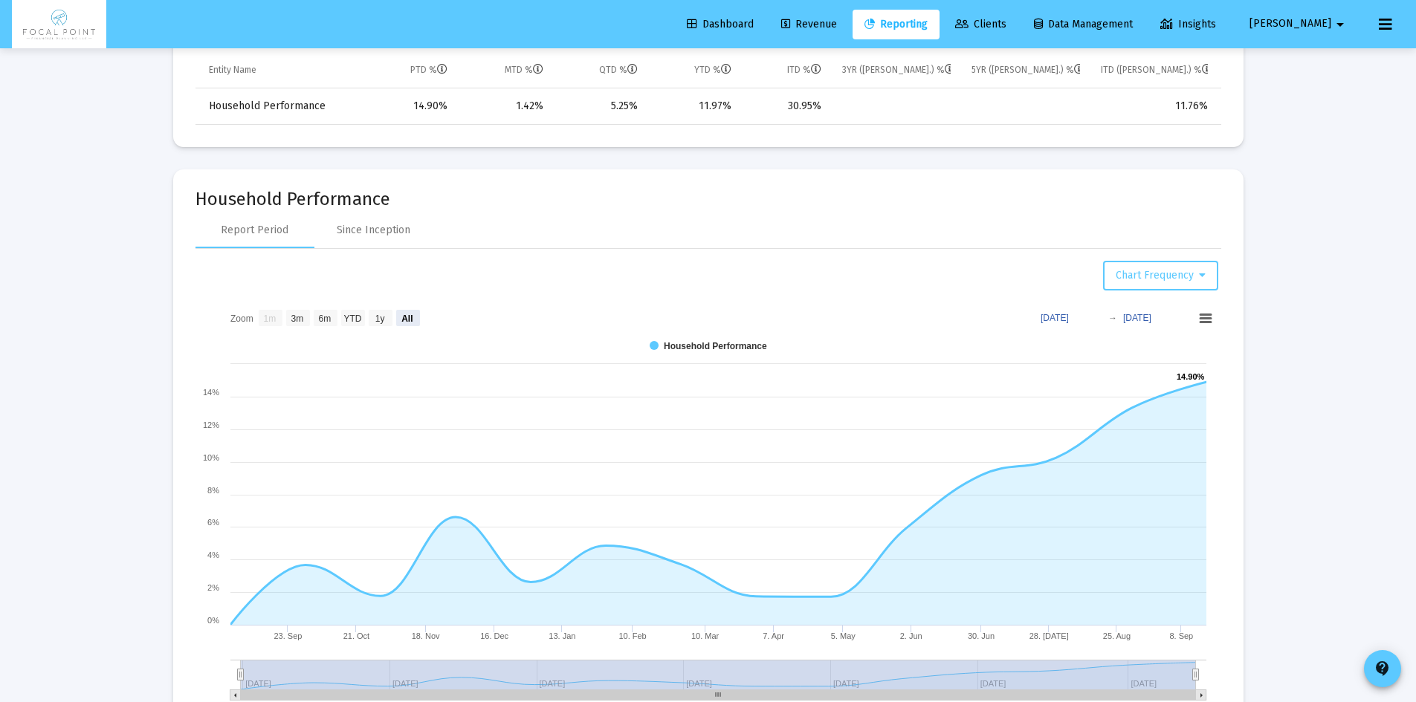
scroll to position [966, 0]
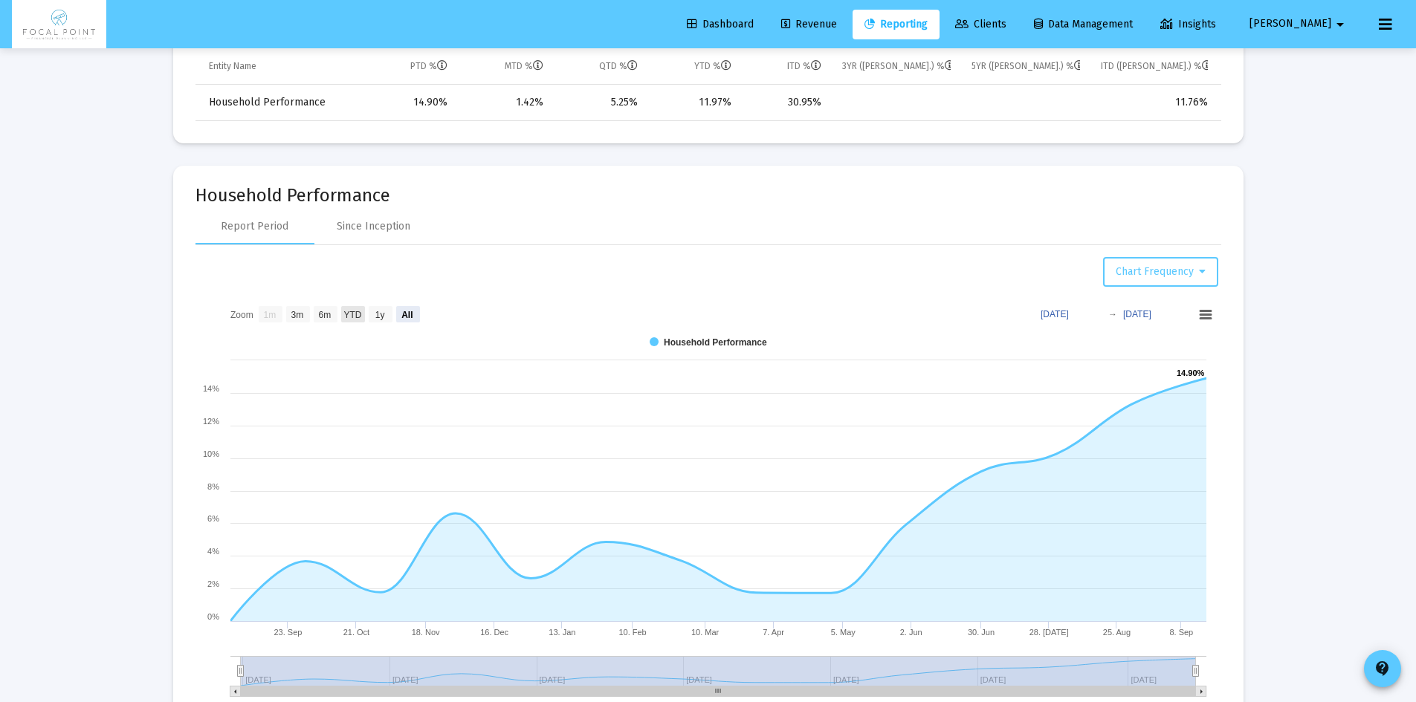
click at [359, 316] on text "YTD" at bounding box center [352, 314] width 18 height 10
select select "View year to date"
type input "[DATE]"
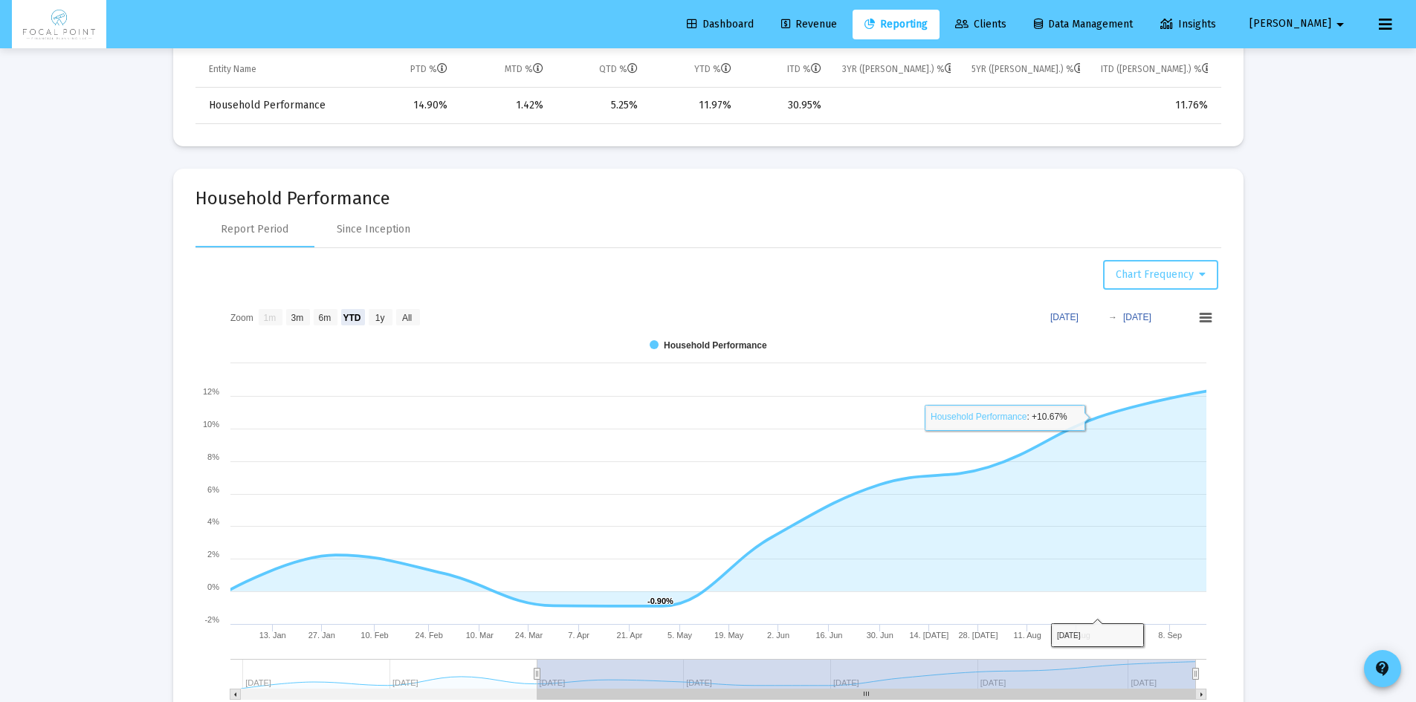
scroll to position [892, 0]
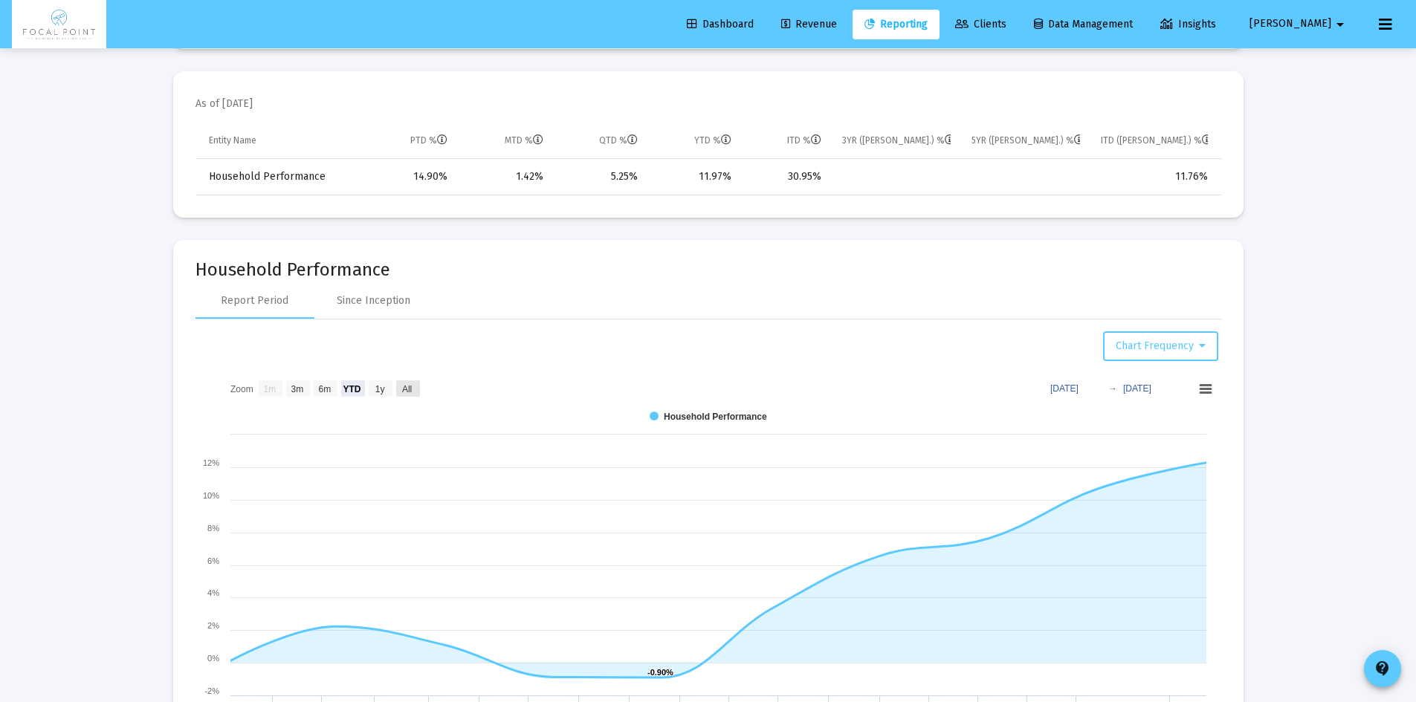
click at [401, 390] on text "All" at bounding box center [406, 389] width 10 height 10
select select "View all"
type input "[DATE]"
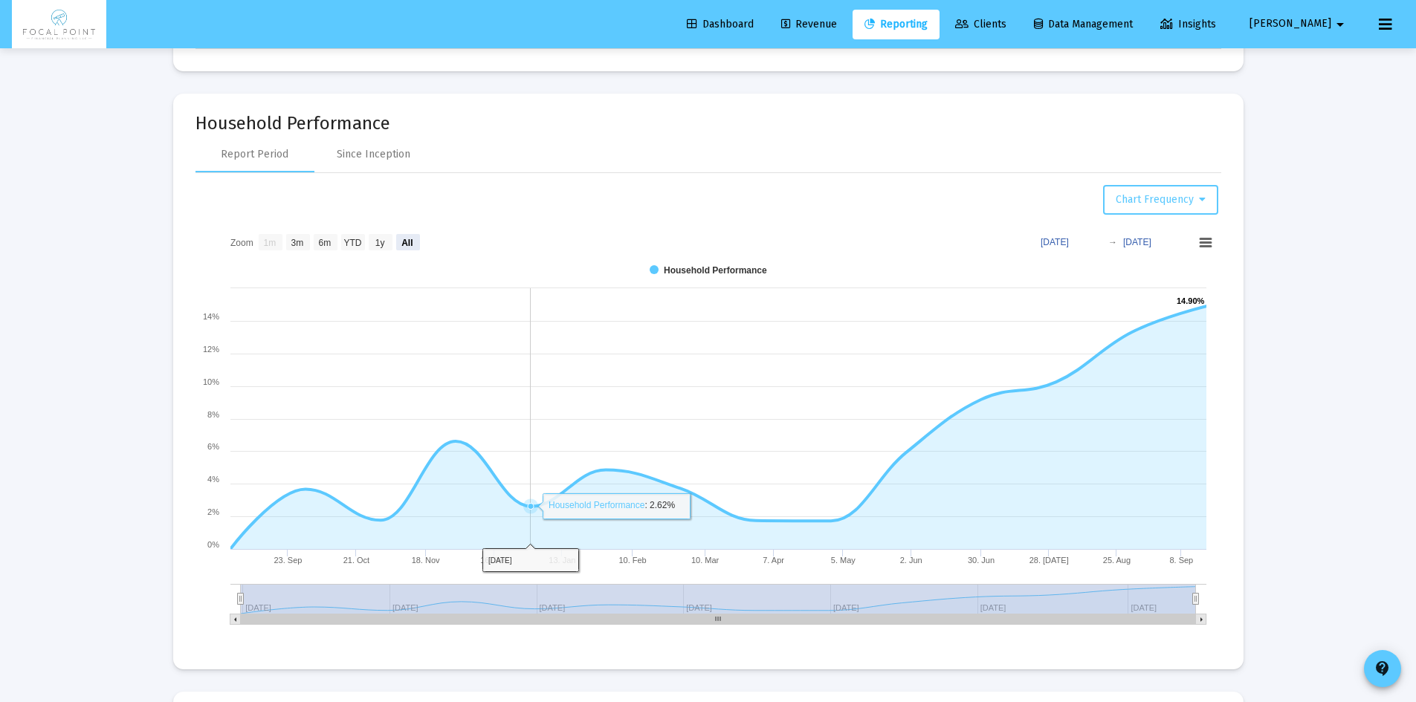
scroll to position [1041, 0]
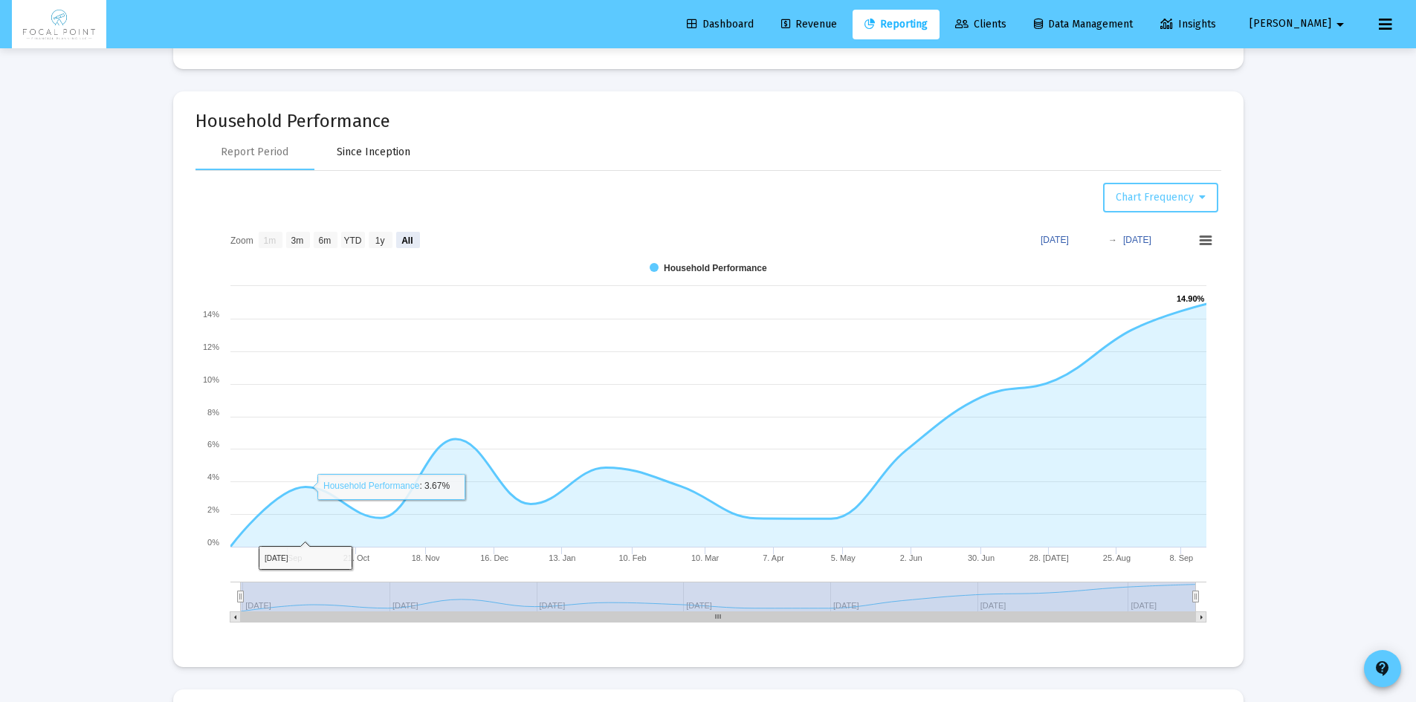
click at [392, 149] on div "Since Inception" at bounding box center [374, 152] width 74 height 15
select select "View all"
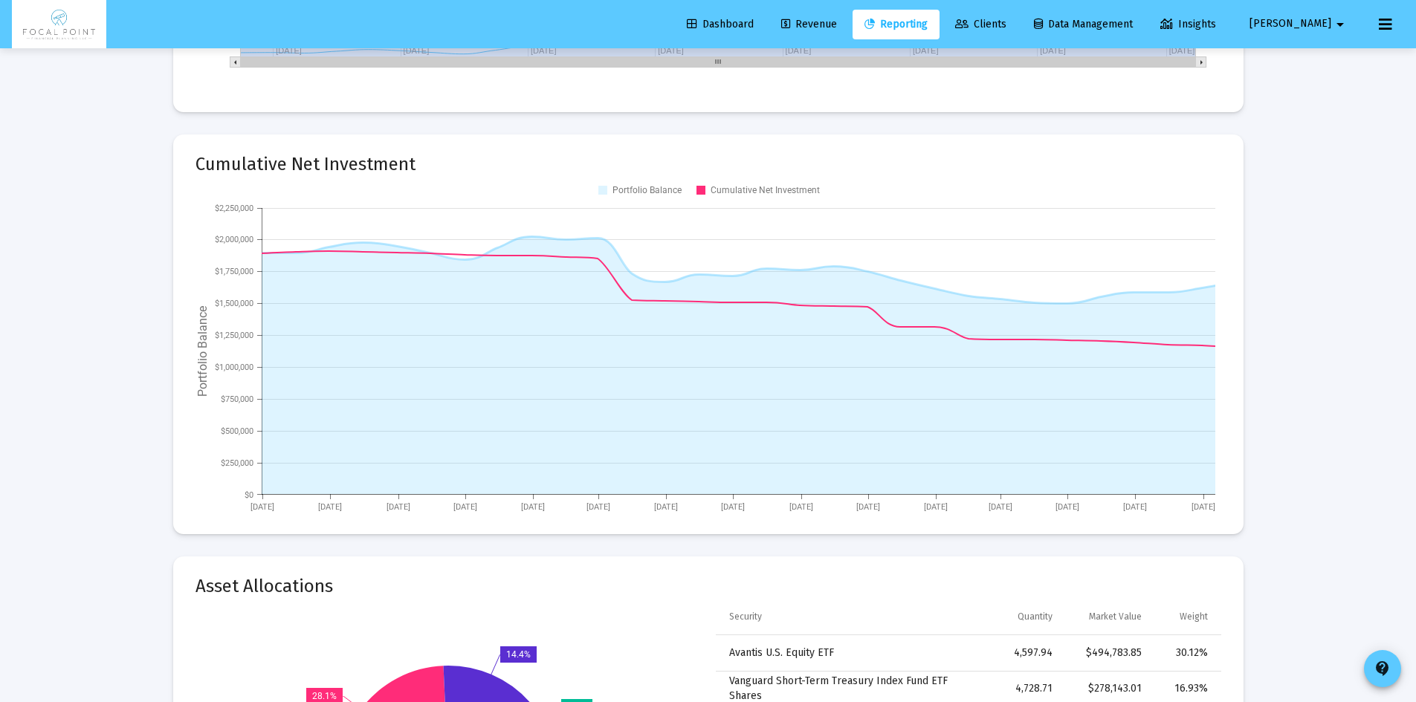
scroll to position [1561, 0]
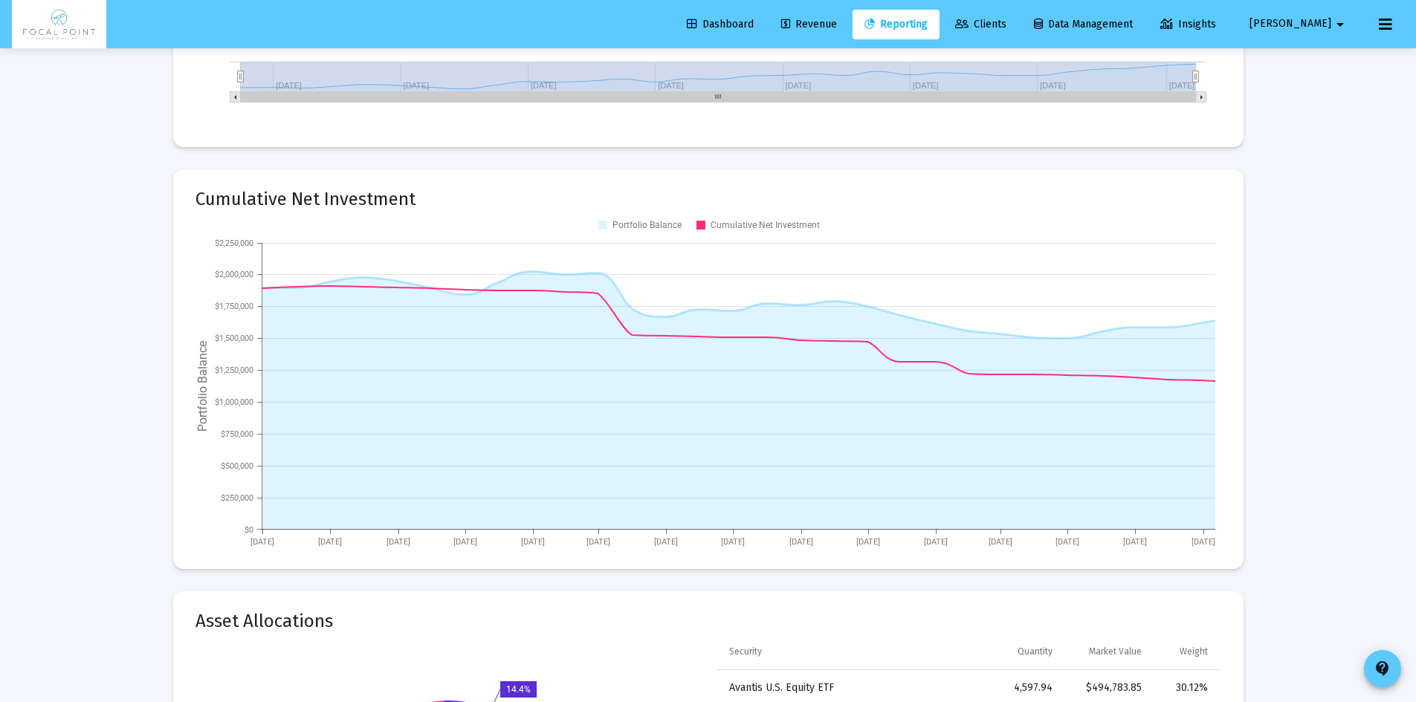
drag, startPoint x: 1365, startPoint y: 464, endPoint x: 1322, endPoint y: 457, distance: 43.6
click at [1365, 464] on div "Loading... Web Reports Printable Help Settings Account/Household Bee Hive Trust…" at bounding box center [708, 248] width 1416 height 3619
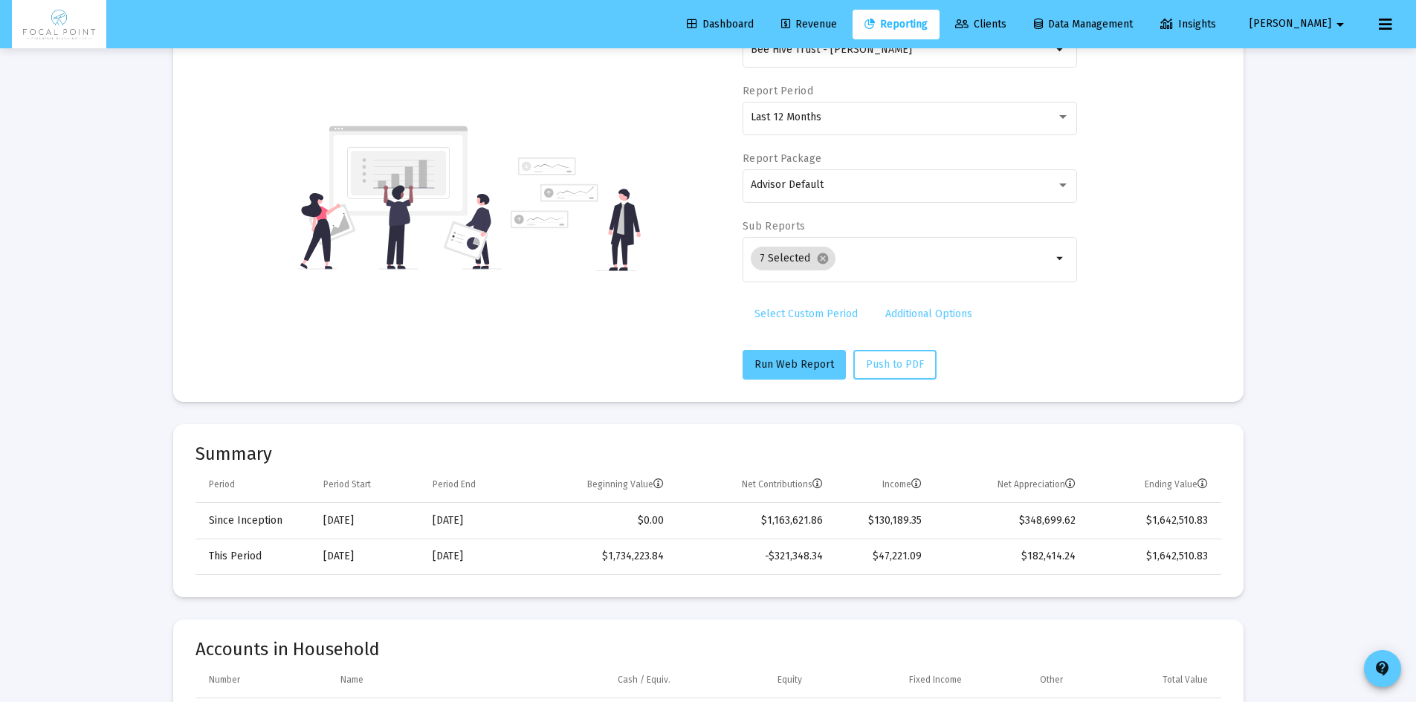
scroll to position [74, 0]
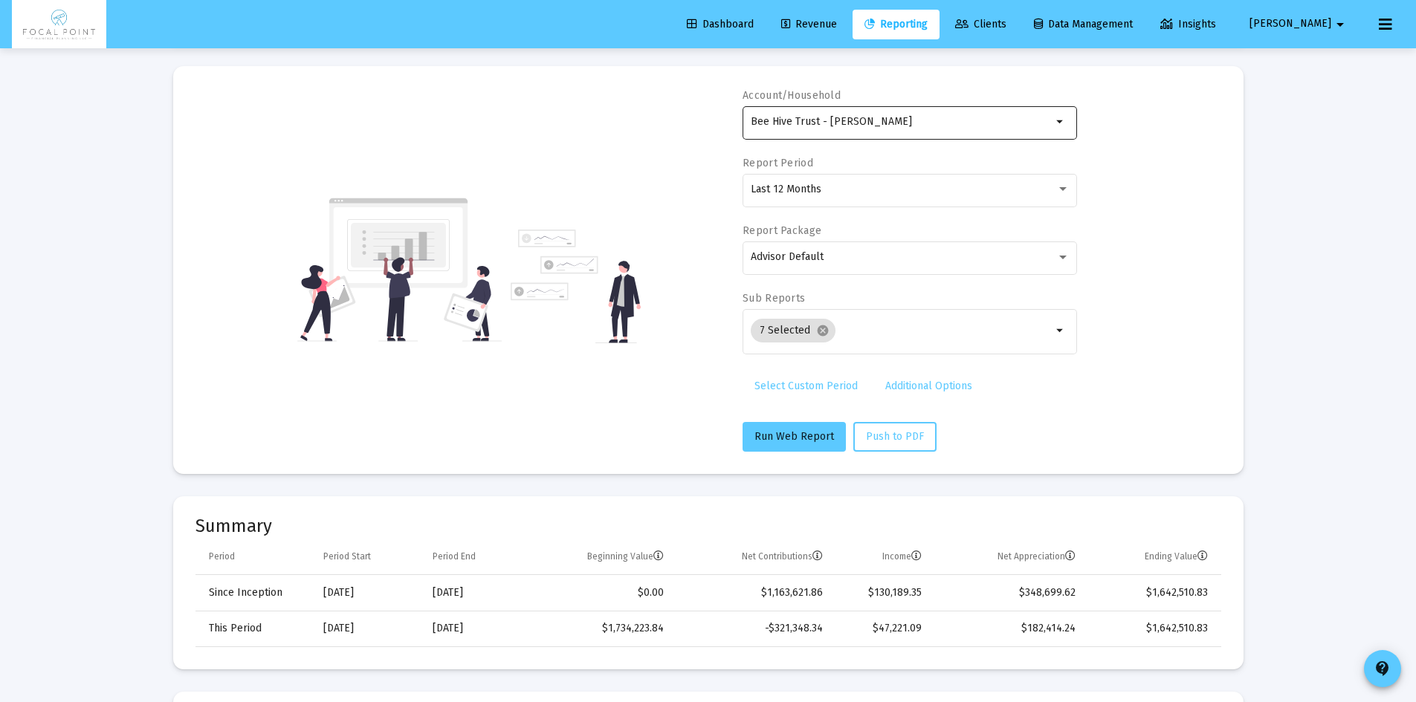
click at [867, 129] on div "Bee Hive Trust - [PERSON_NAME]" at bounding box center [901, 121] width 301 height 36
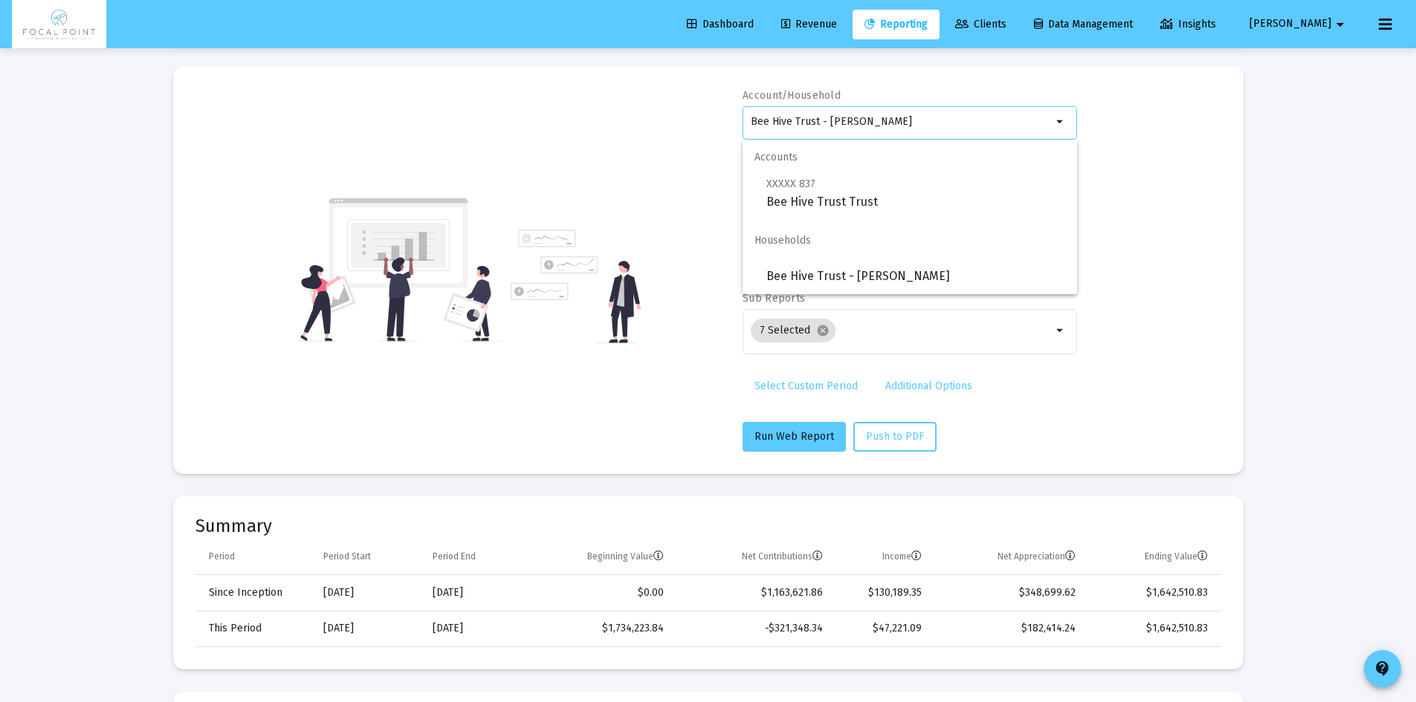
click at [867, 129] on div "Bee Hive Trust - [PERSON_NAME]" at bounding box center [901, 121] width 301 height 36
click at [867, 123] on input "Bee Hive Trust - [PERSON_NAME]" at bounding box center [901, 122] width 301 height 12
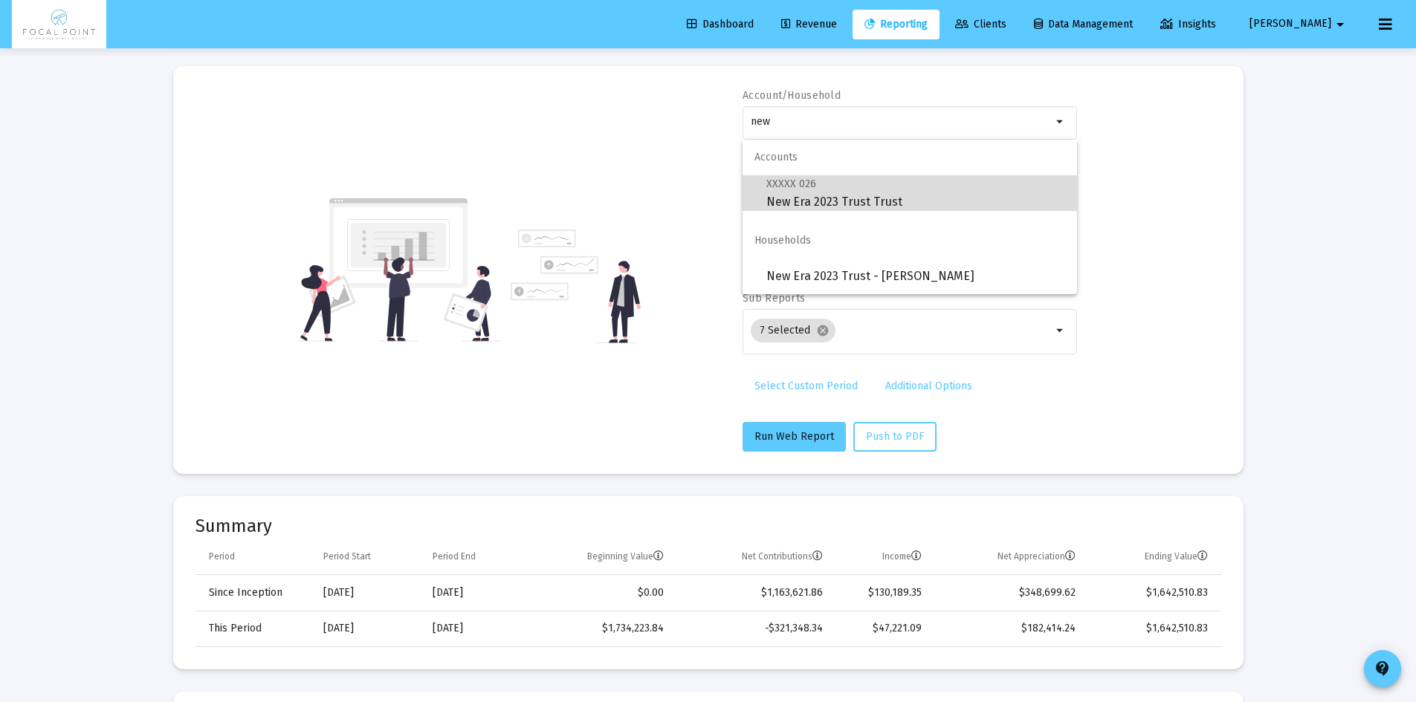
click at [865, 199] on span "XXXXX 026 New Era 2023 Trust Trust" at bounding box center [915, 193] width 299 height 36
type input "New Era 2023 Trust Trust"
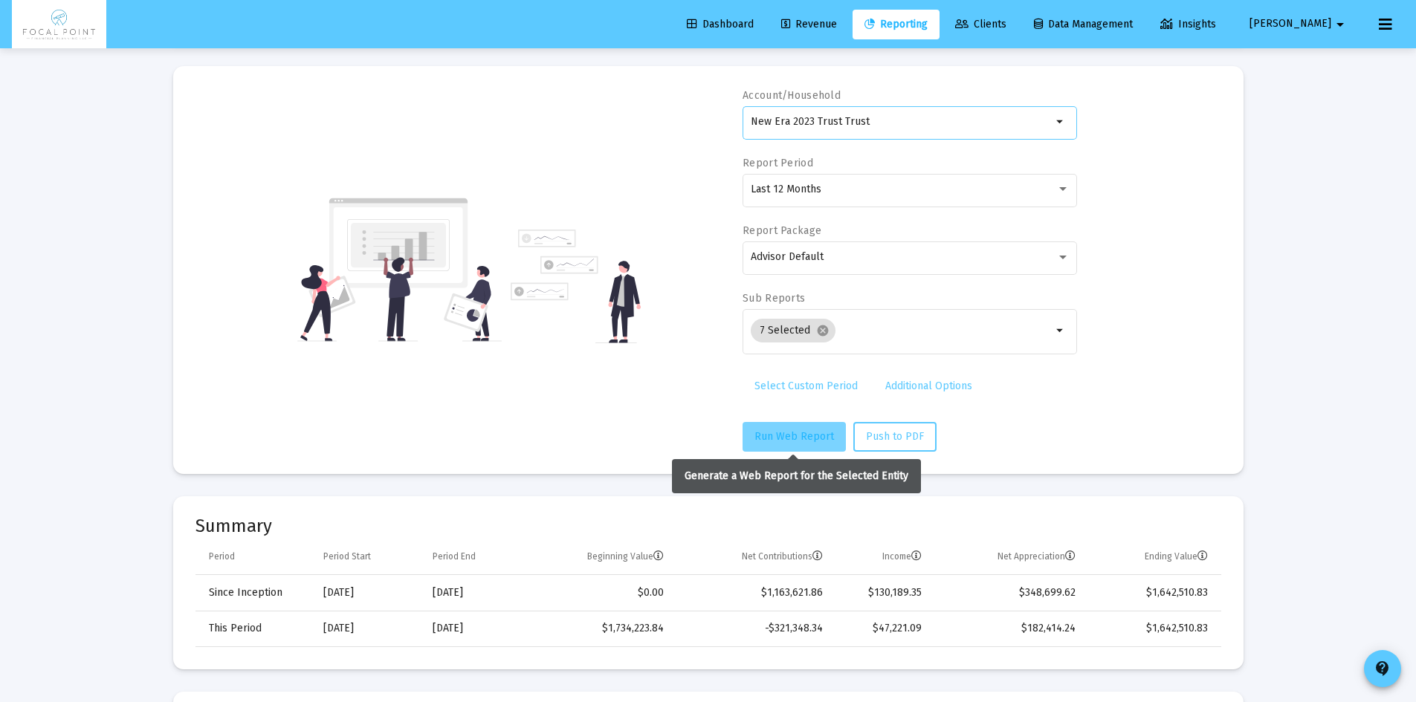
click at [803, 440] on span "Run Web Report" at bounding box center [795, 436] width 80 height 13
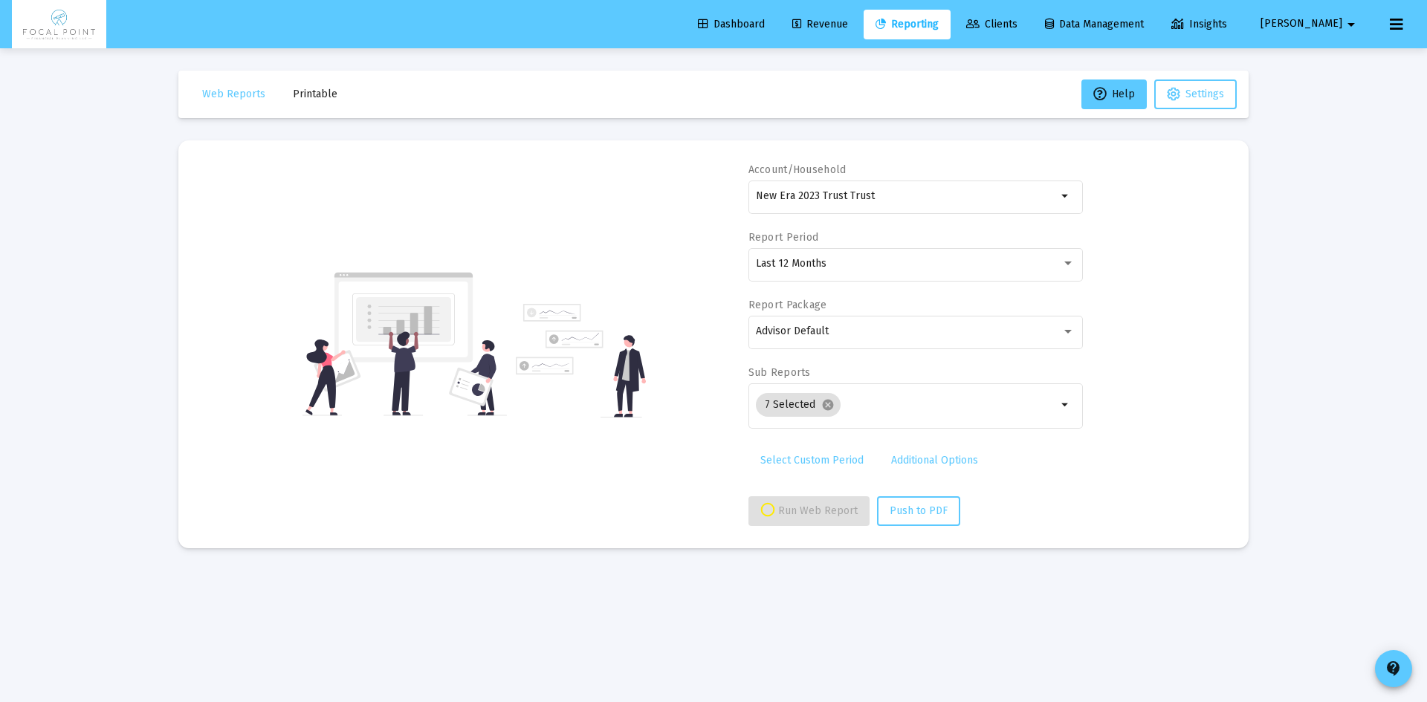
select select "View all"
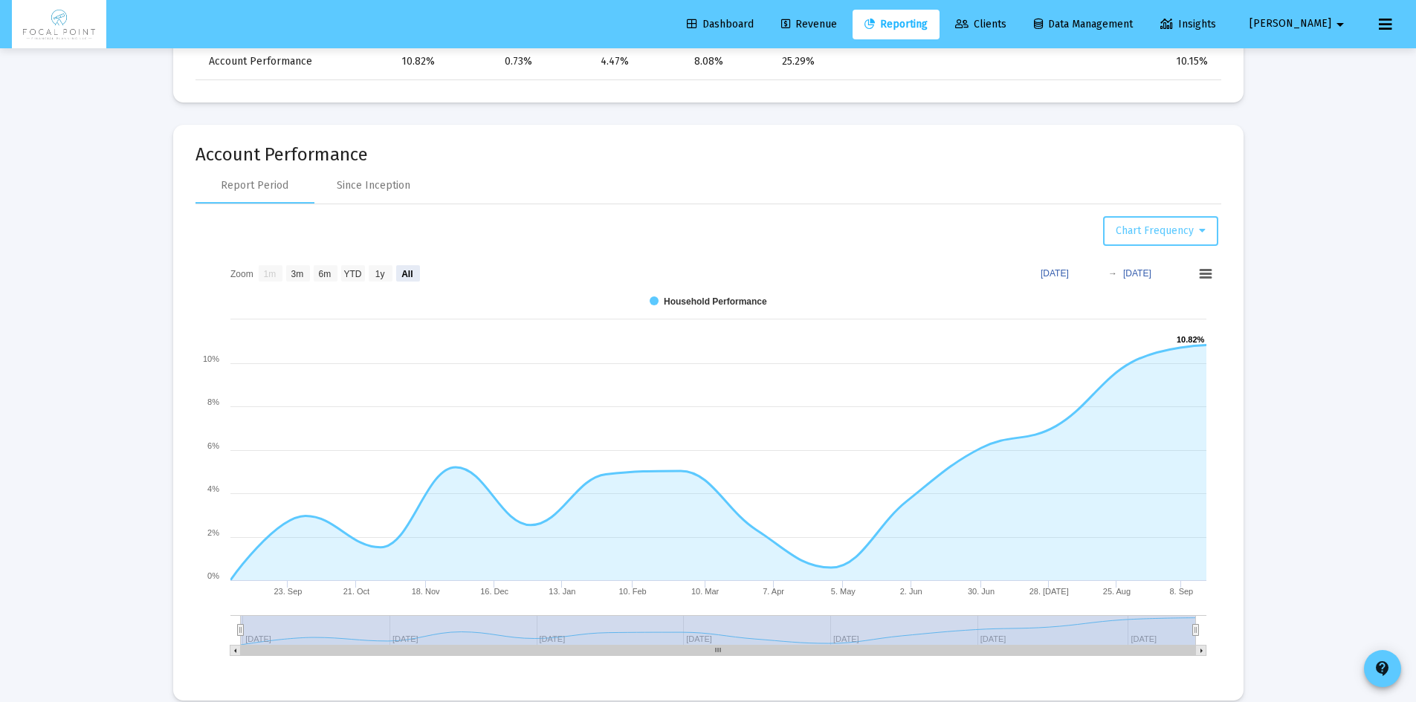
scroll to position [669, 0]
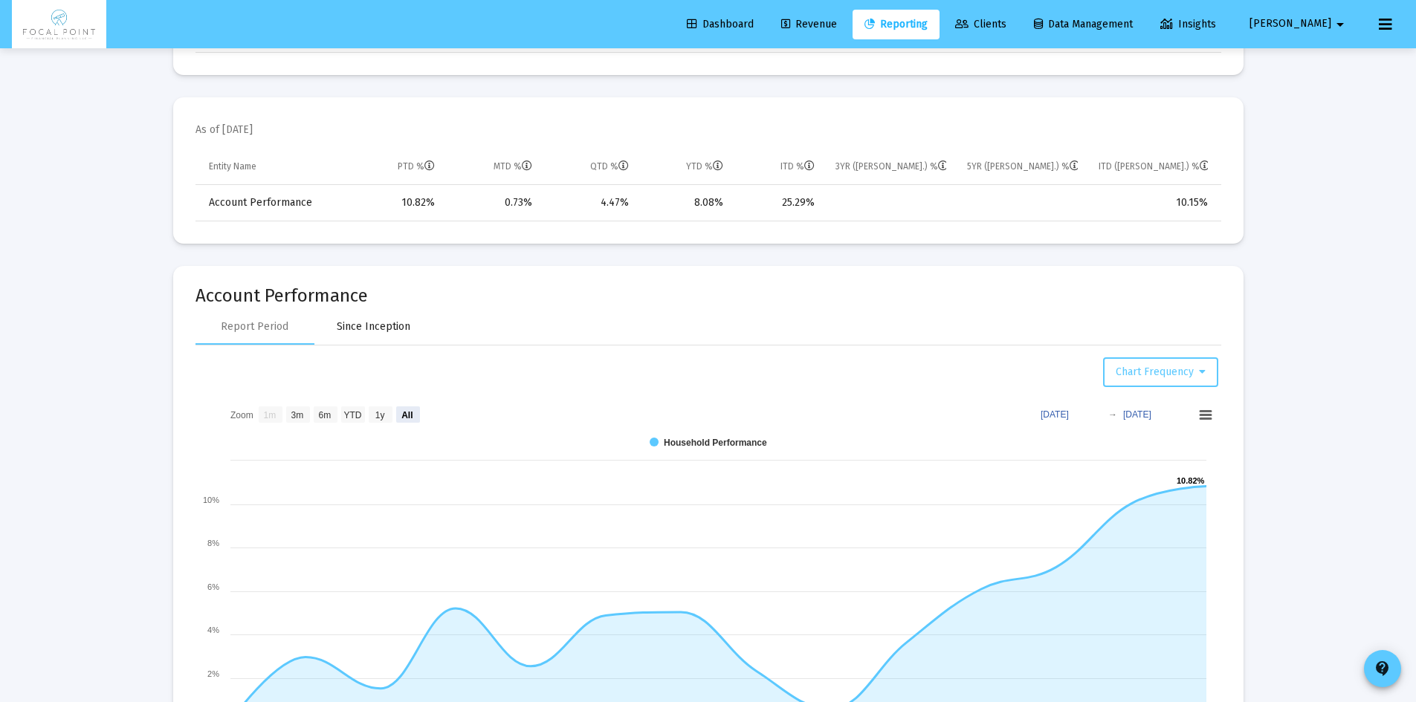
drag, startPoint x: 413, startPoint y: 325, endPoint x: 457, endPoint y: 323, distance: 44.6
click at [413, 325] on div "Since Inception" at bounding box center [373, 327] width 119 height 36
select select "View all"
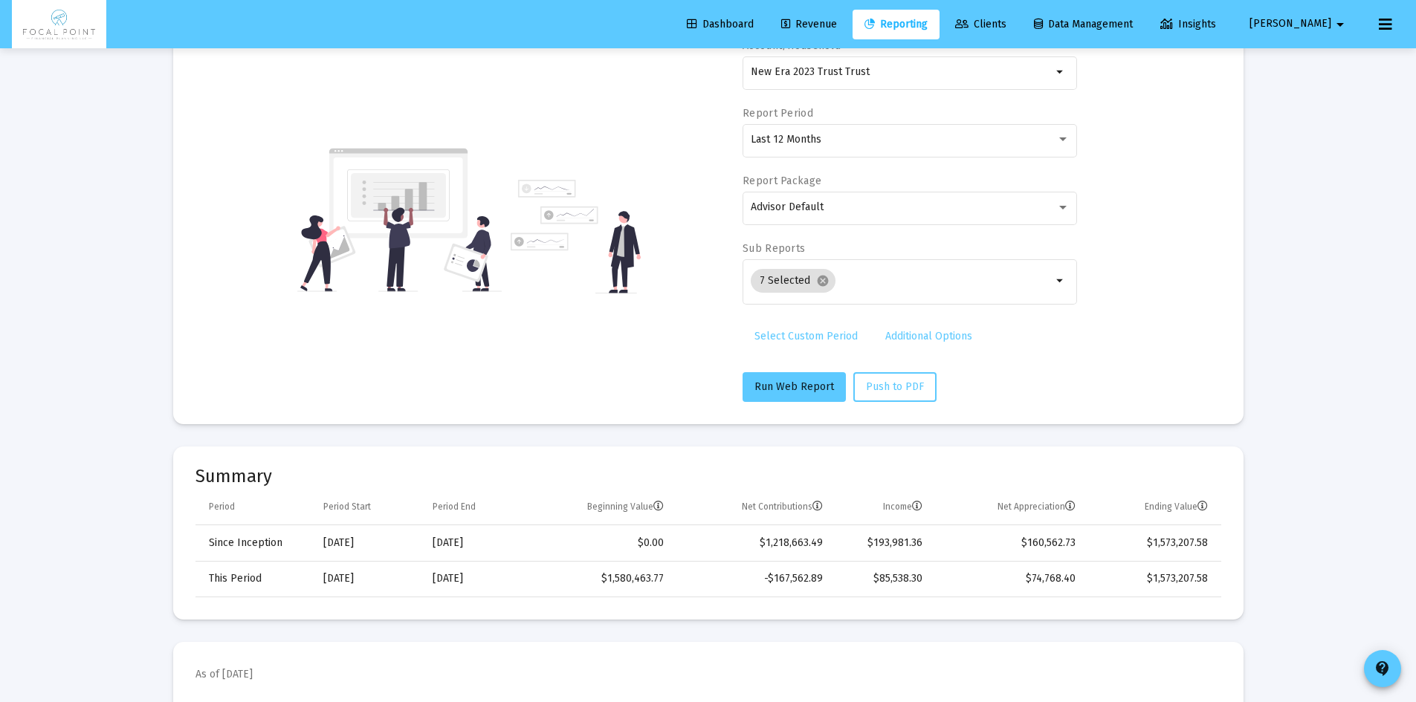
scroll to position [0, 0]
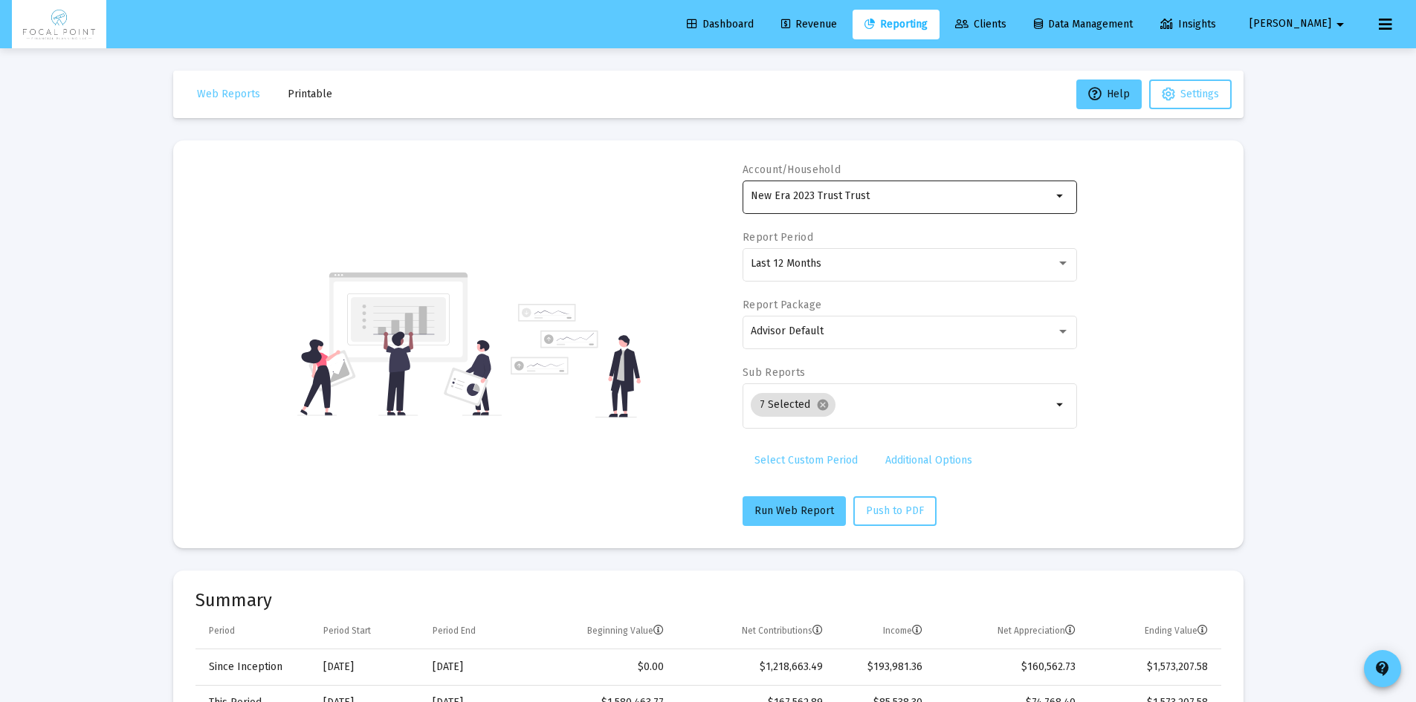
click at [902, 201] on input "New Era 2023 Trust Trust" at bounding box center [901, 196] width 301 height 12
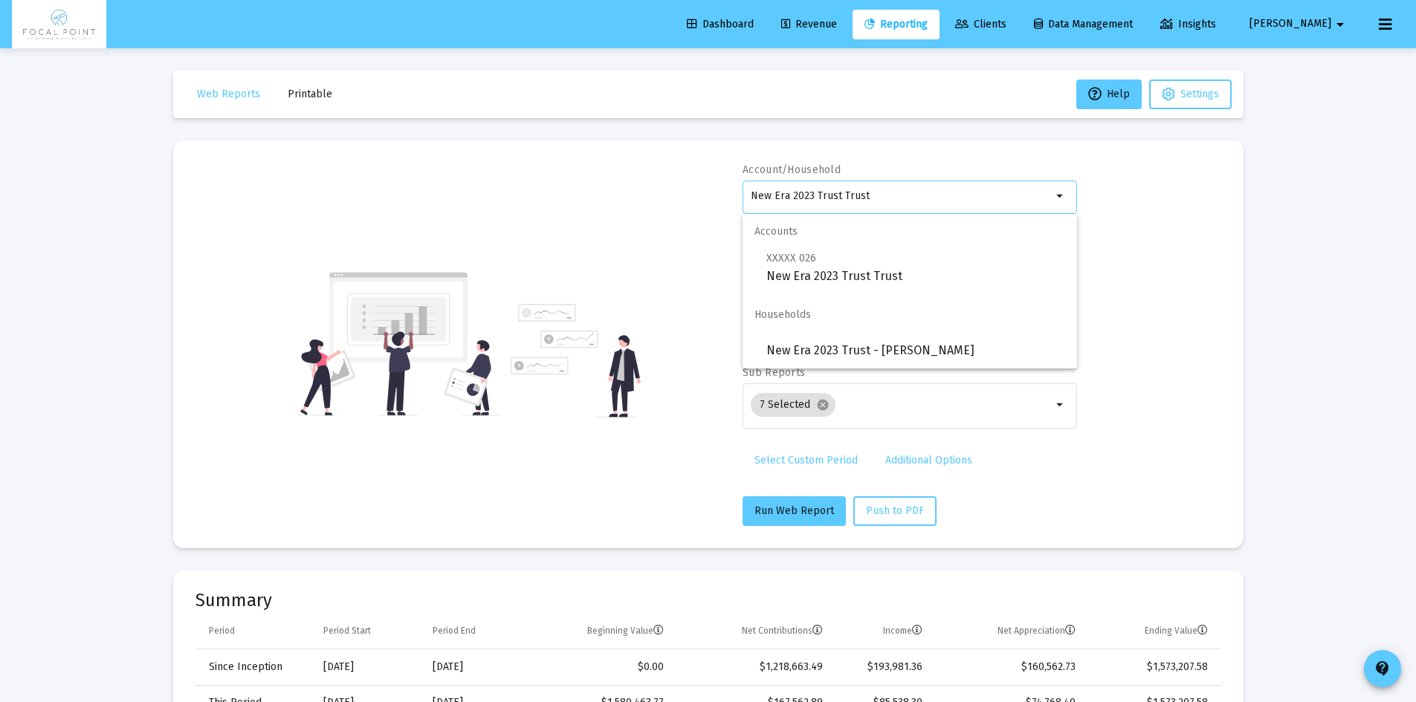
click at [902, 201] on input "New Era 2023 Trust Trust" at bounding box center [901, 196] width 301 height 12
click at [852, 269] on span "XXXXX 568 Push Further Trust Trust" at bounding box center [915, 267] width 299 height 36
type input "Push Further Trust Trust"
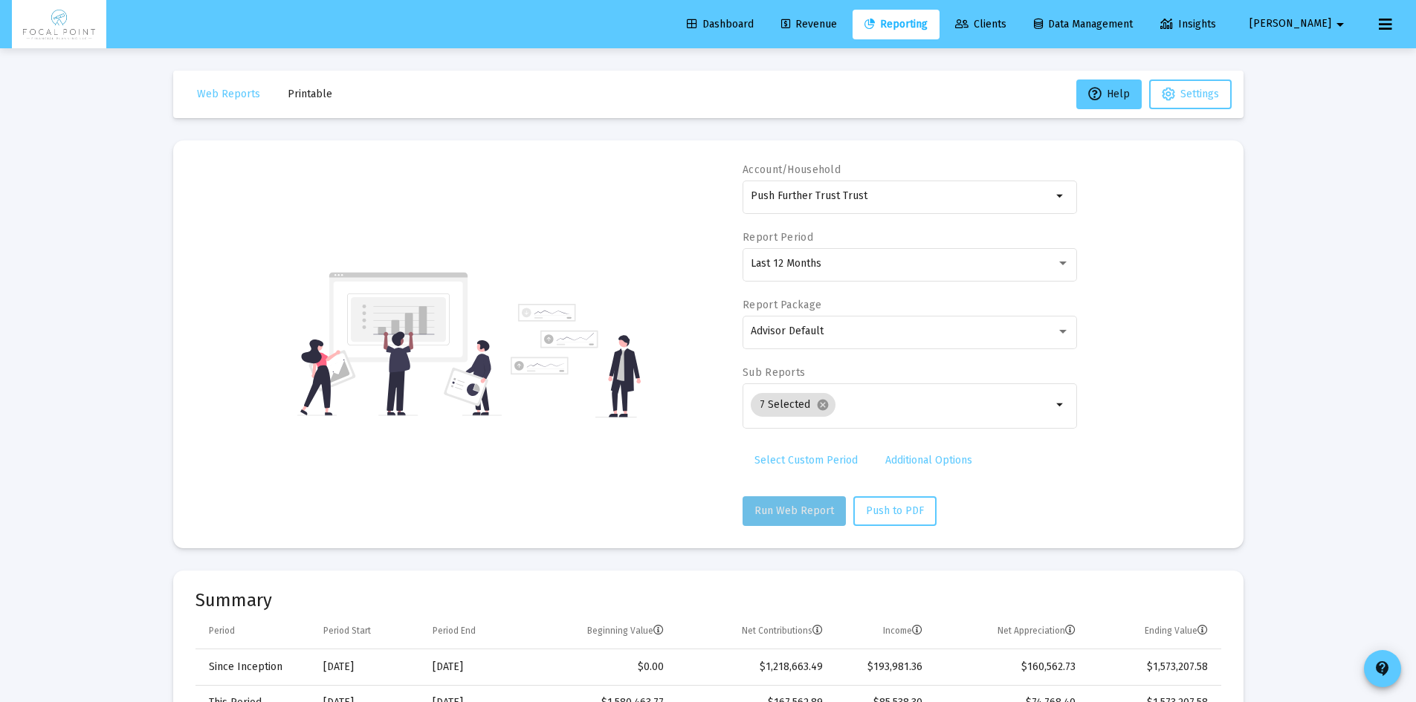
click at [804, 508] on span "Run Web Report" at bounding box center [795, 511] width 80 height 13
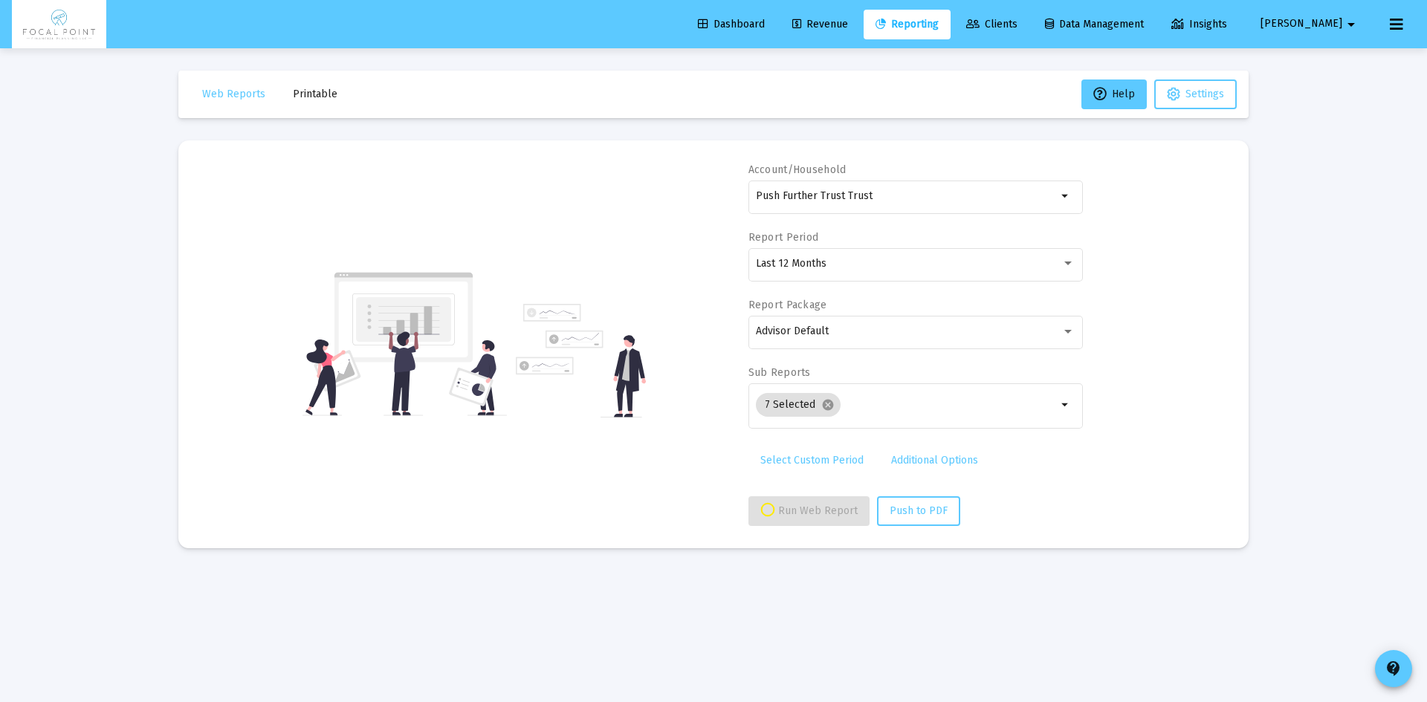
select select "View all"
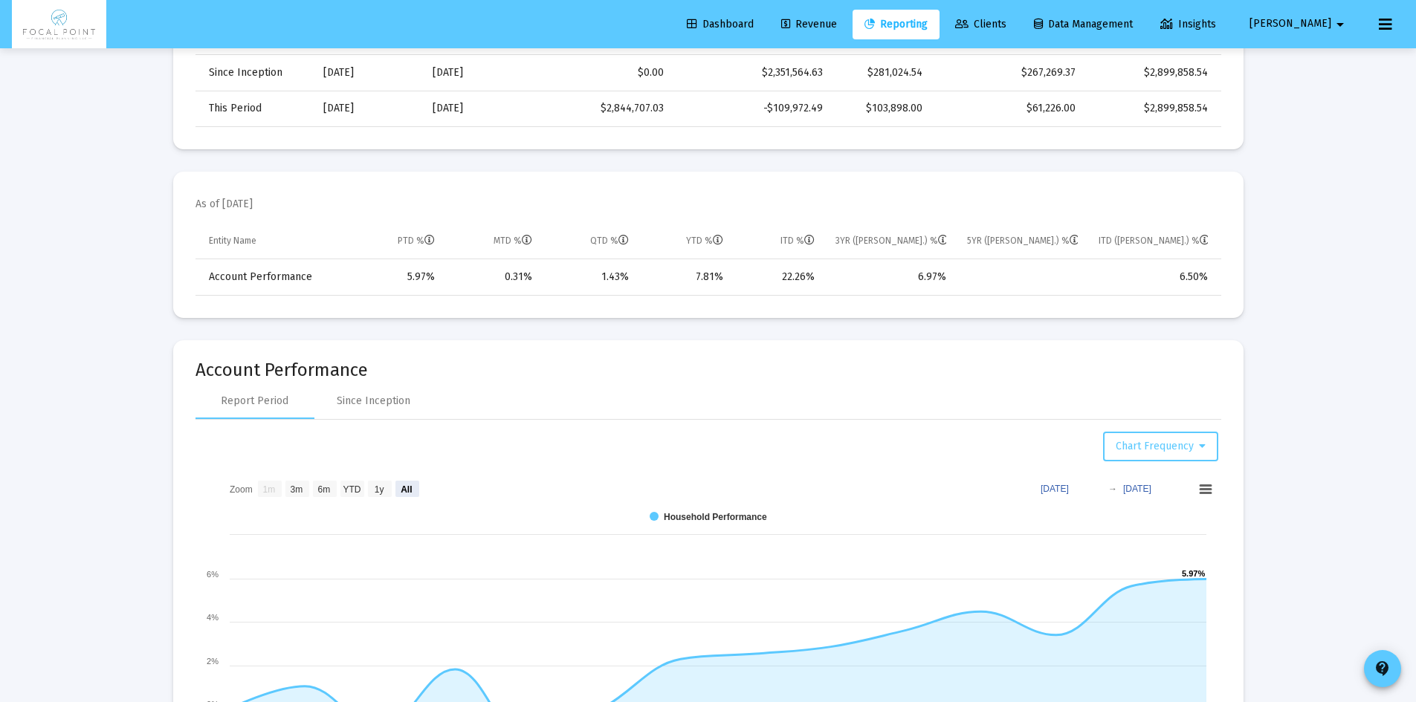
scroll to position [669, 0]
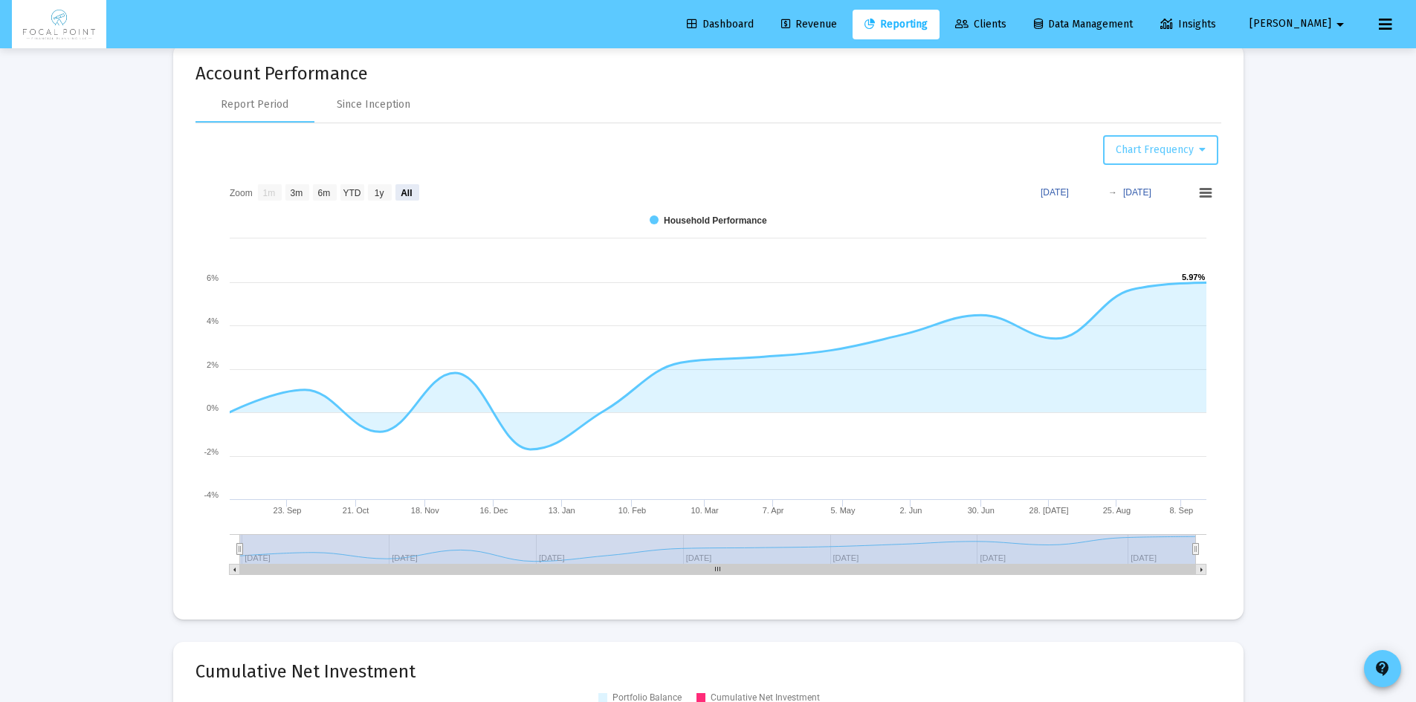
scroll to position [892, 0]
click at [403, 111] on div "Since Inception" at bounding box center [374, 104] width 74 height 15
select select "View all"
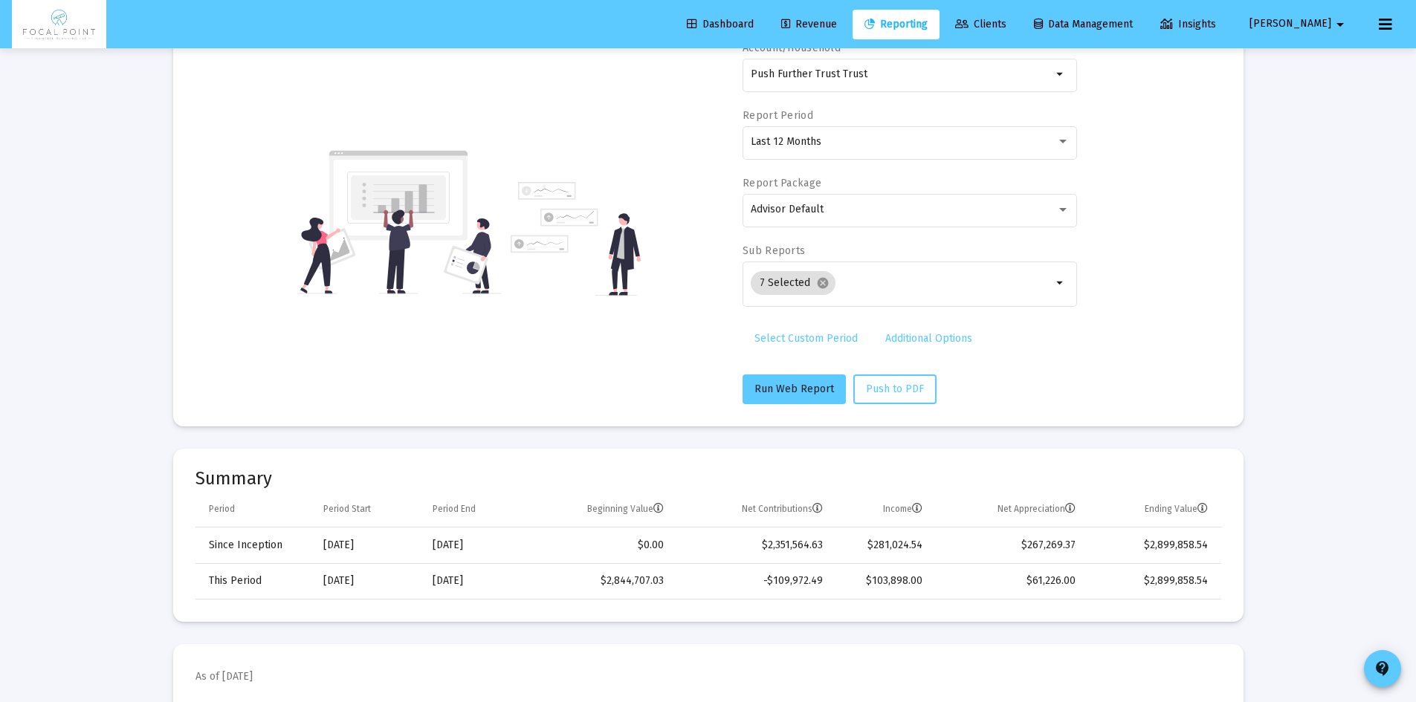
scroll to position [0, 0]
